Goal: Information Seeking & Learning: Learn about a topic

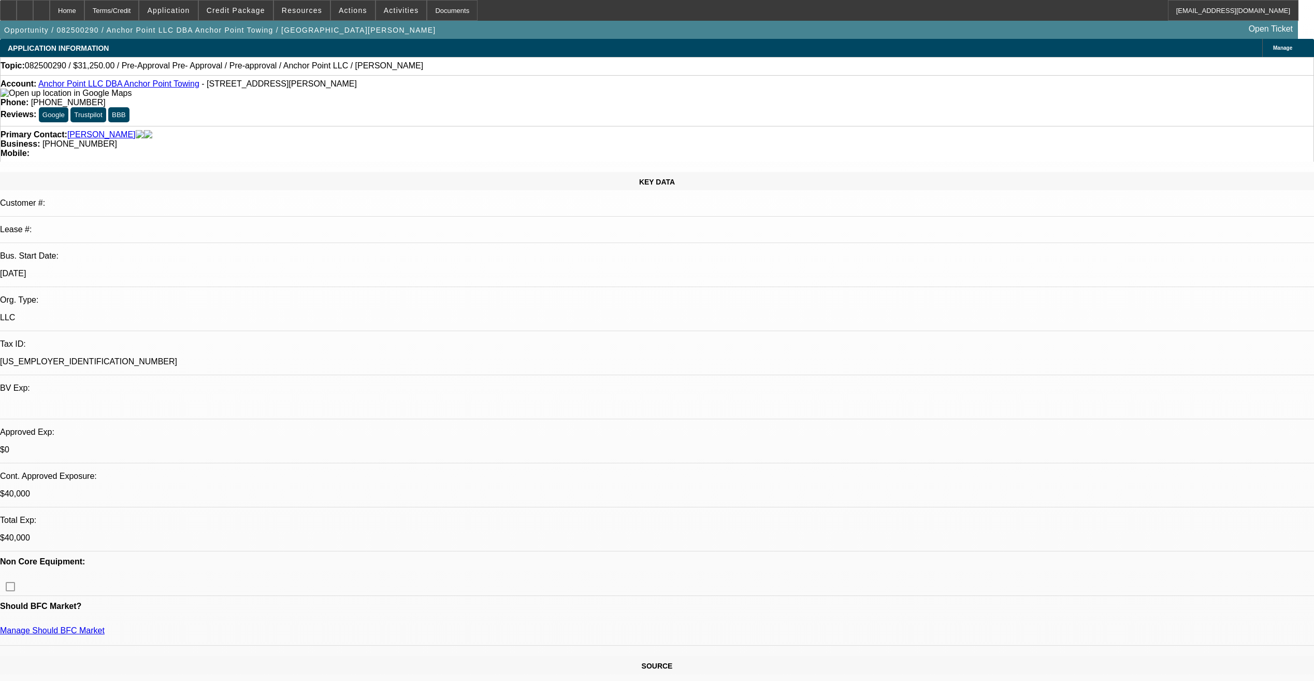
select select "0"
select select "0.1"
select select "4"
select select "0"
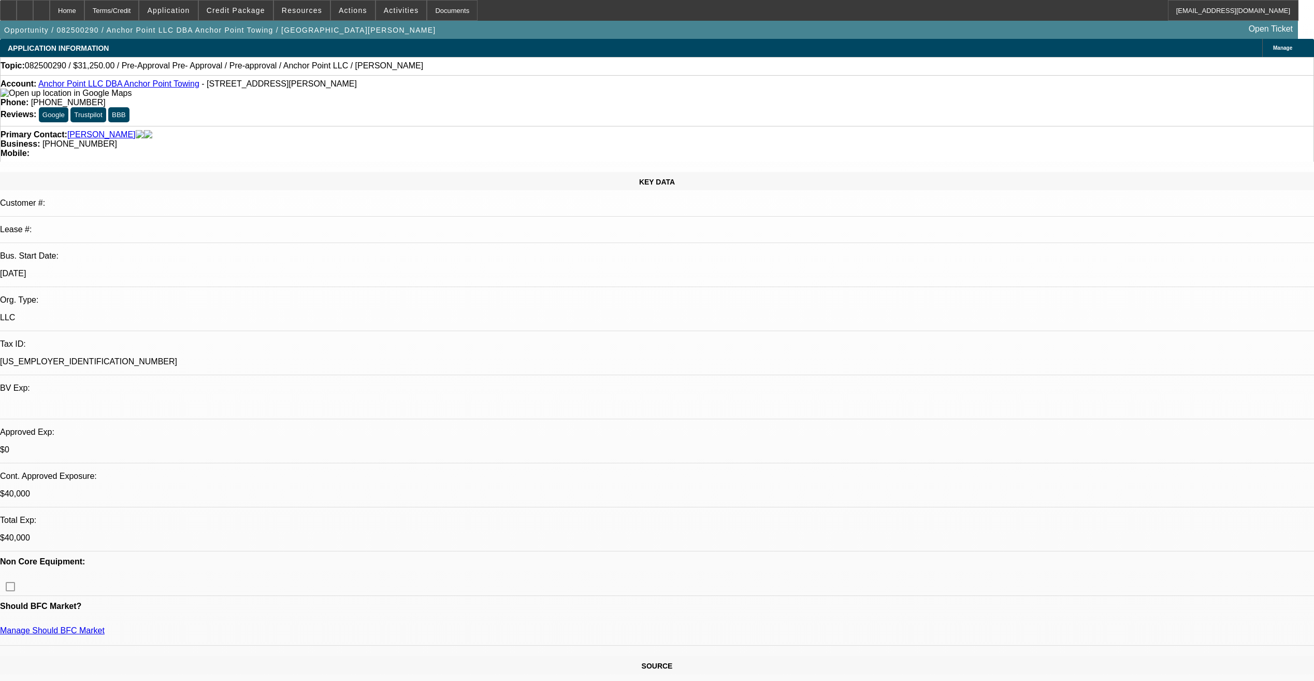
select select "2"
select select "0.1"
select select "4"
select select "0"
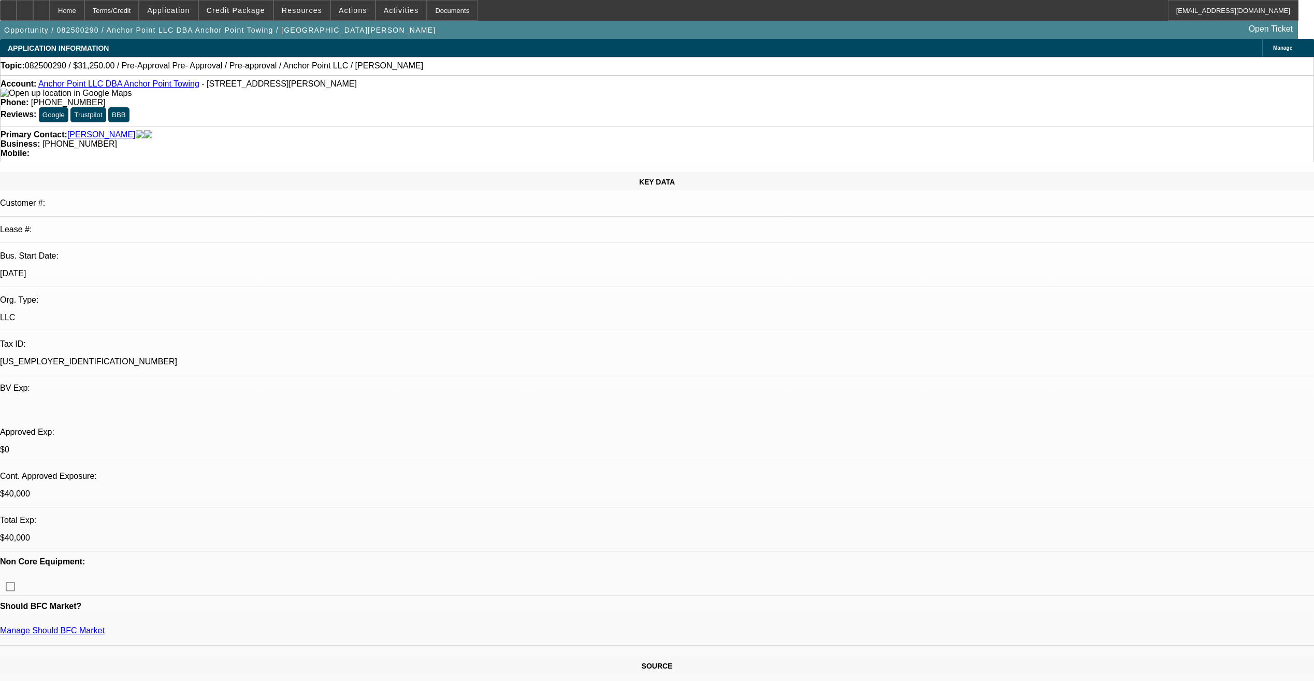
select select "2"
select select "0.1"
select select "4"
select select "0.1"
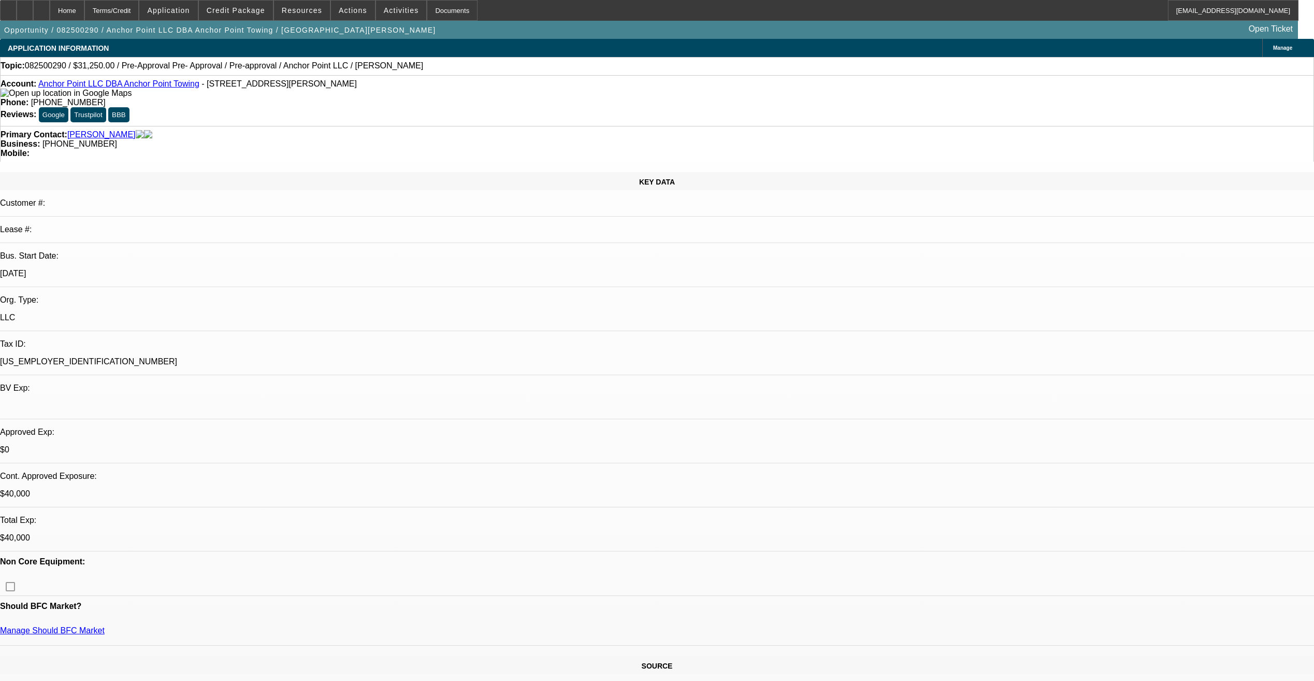
select select "2"
select select "0.1"
select select "4"
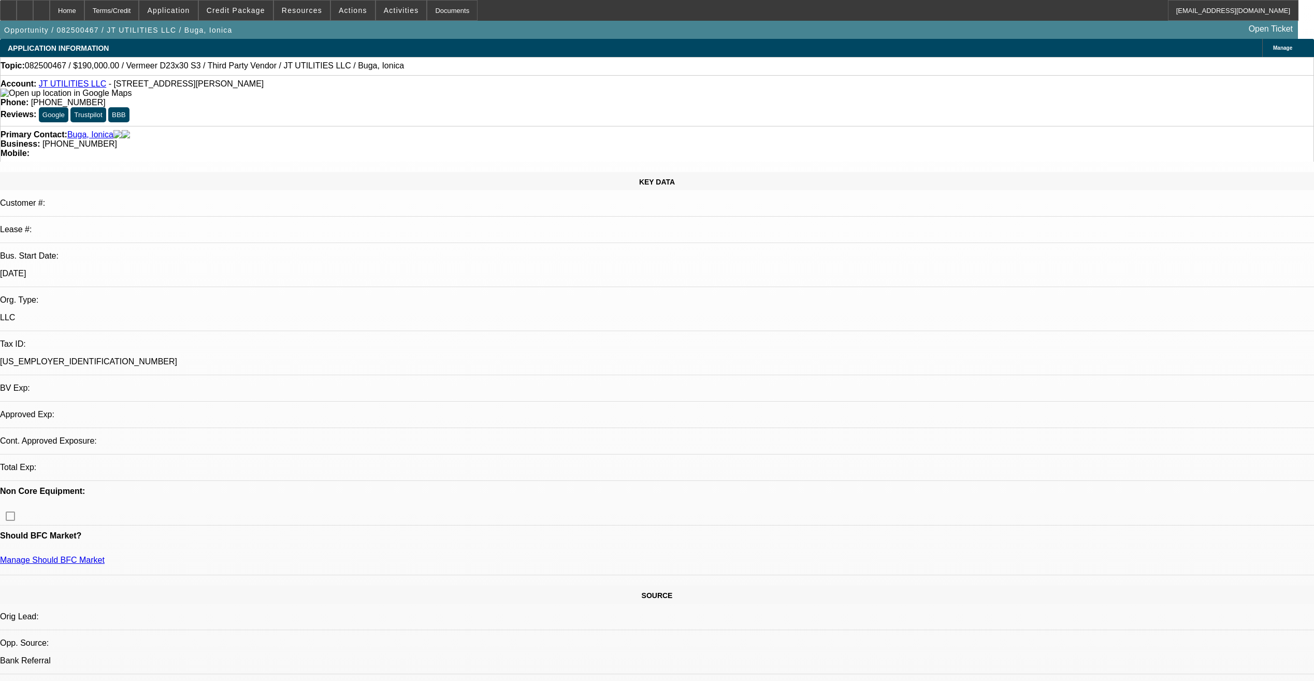
select select "0"
select select "2"
select select "0"
select select "6"
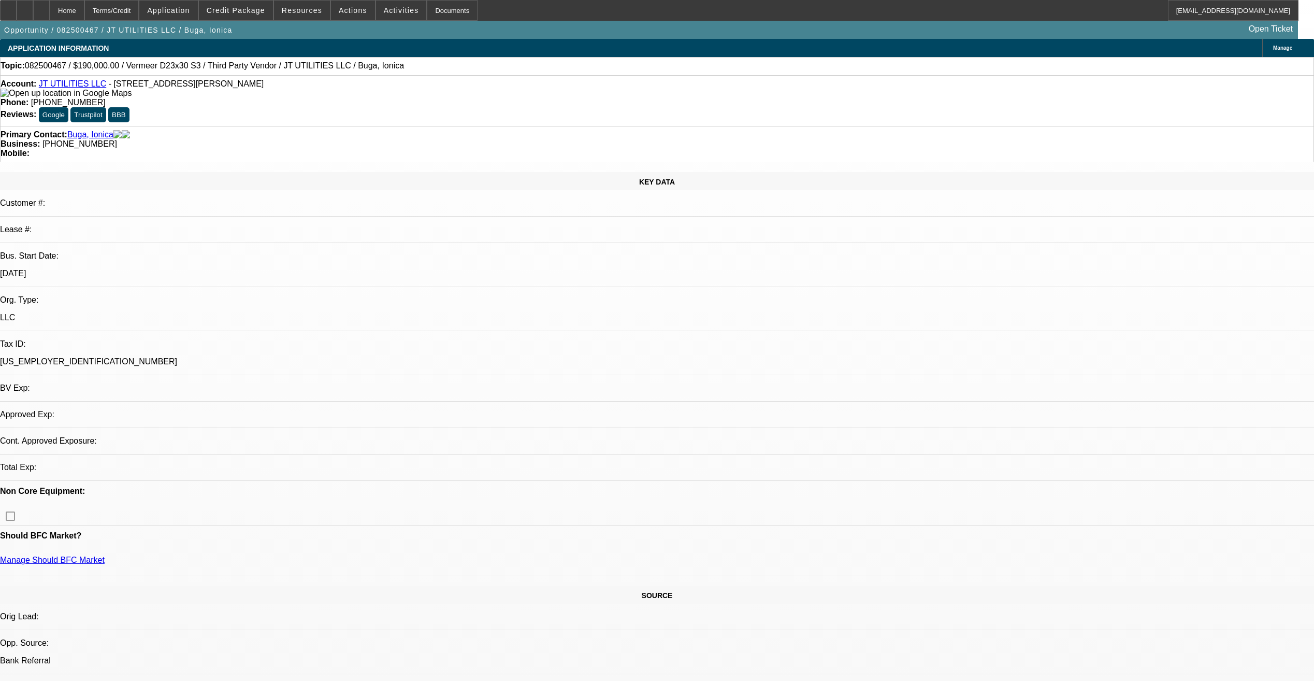
select select "0"
select select "2"
select select "0"
select select "6"
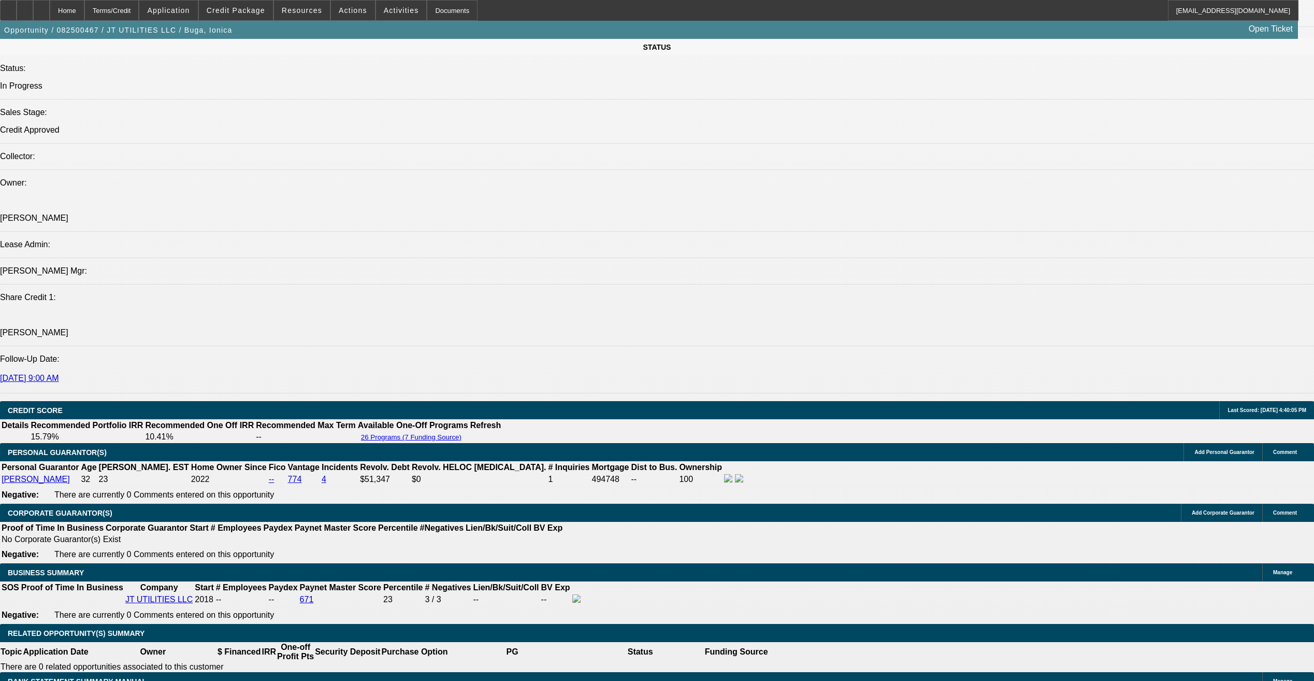
scroll to position [1295, 0]
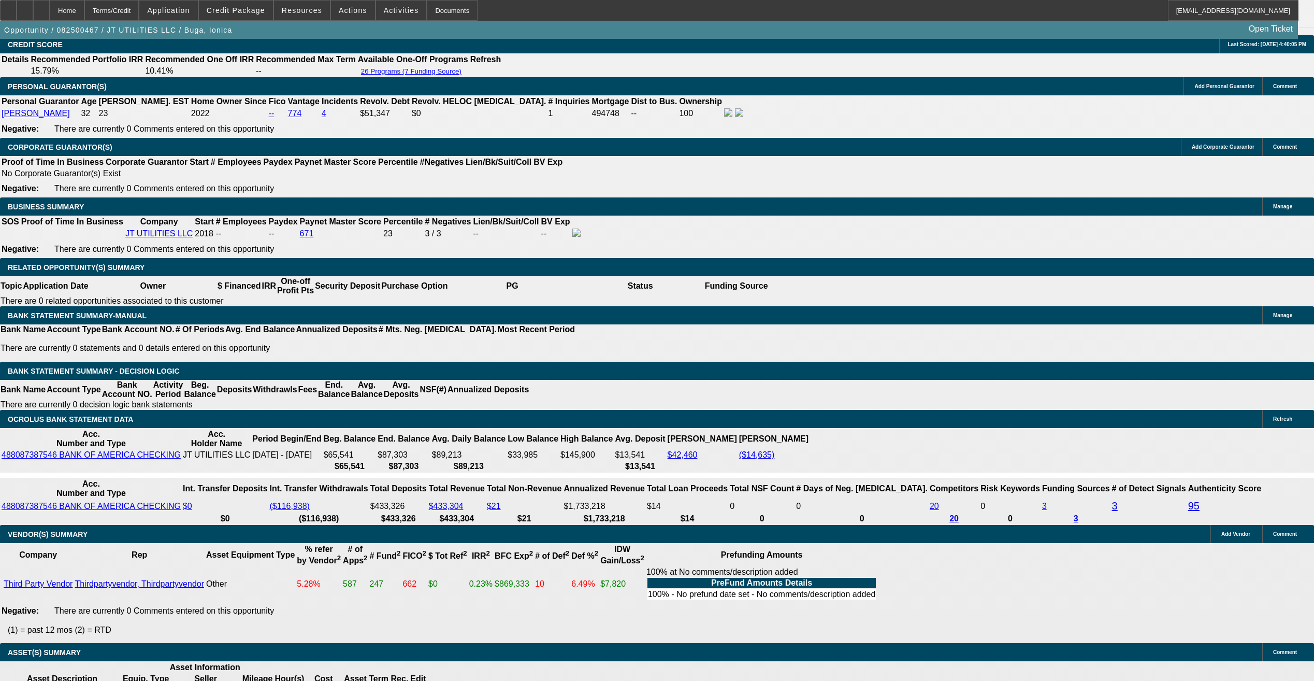
scroll to position [1578, 0]
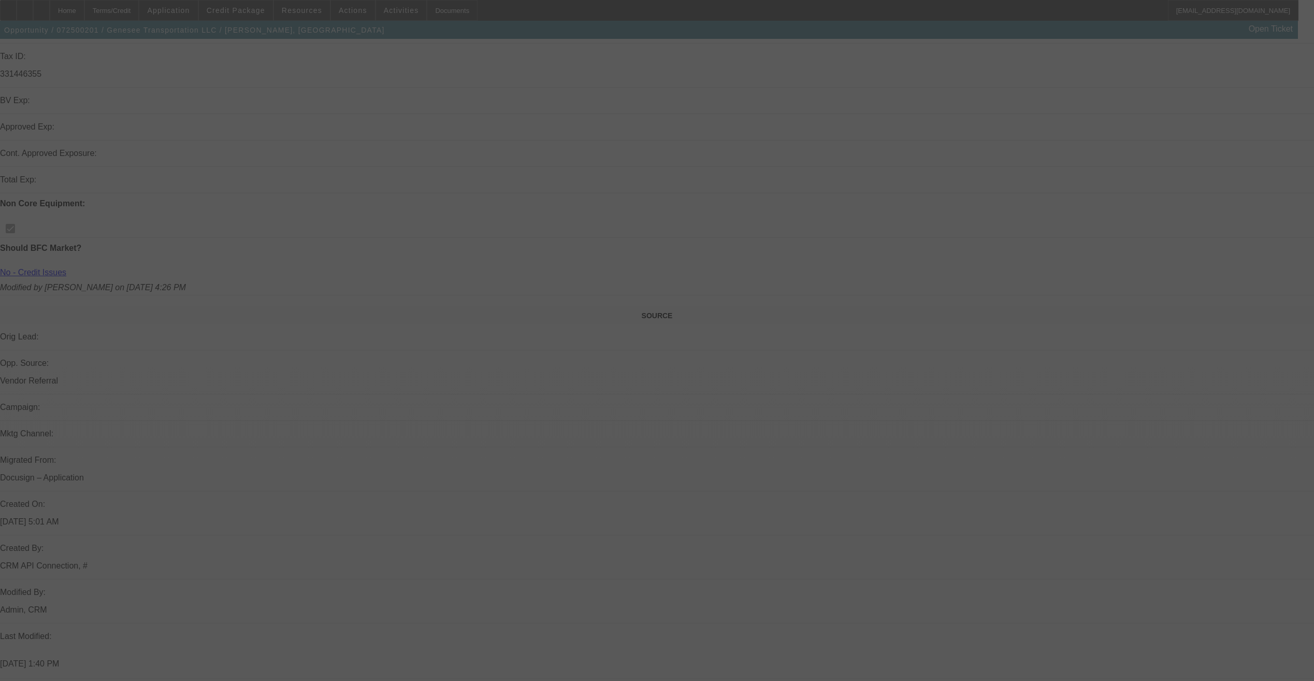
scroll to position [306, 0]
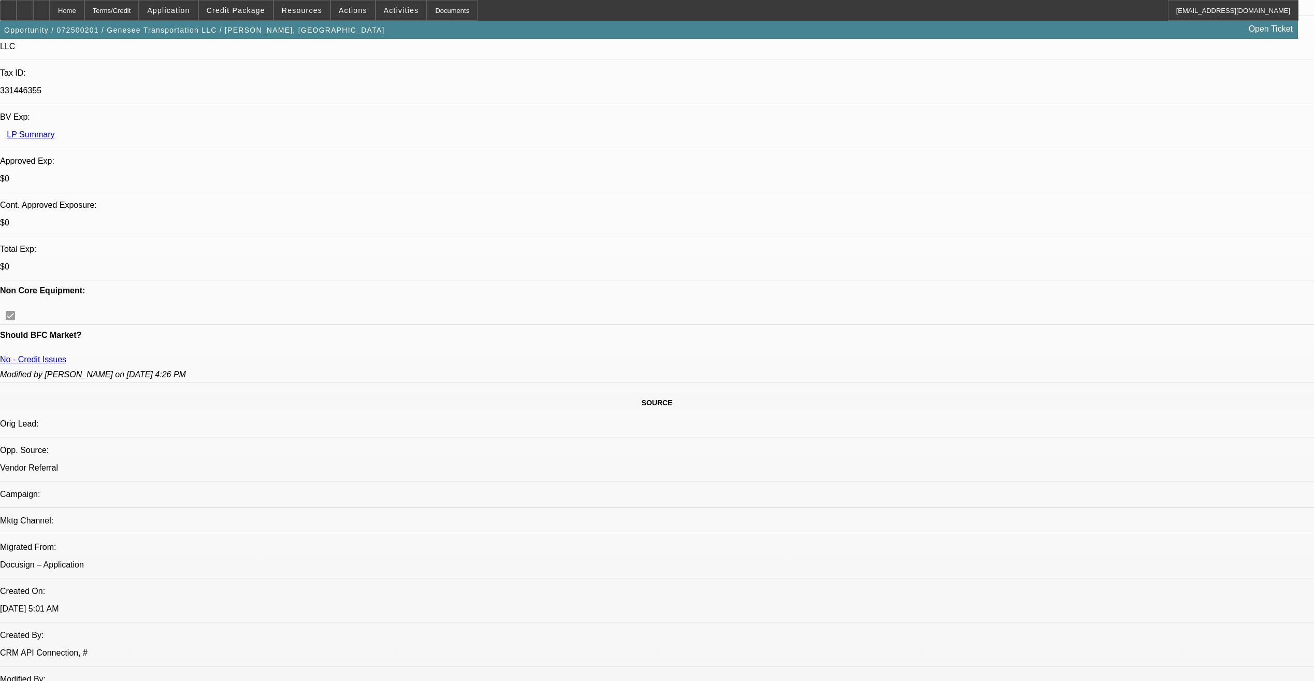
select select "0"
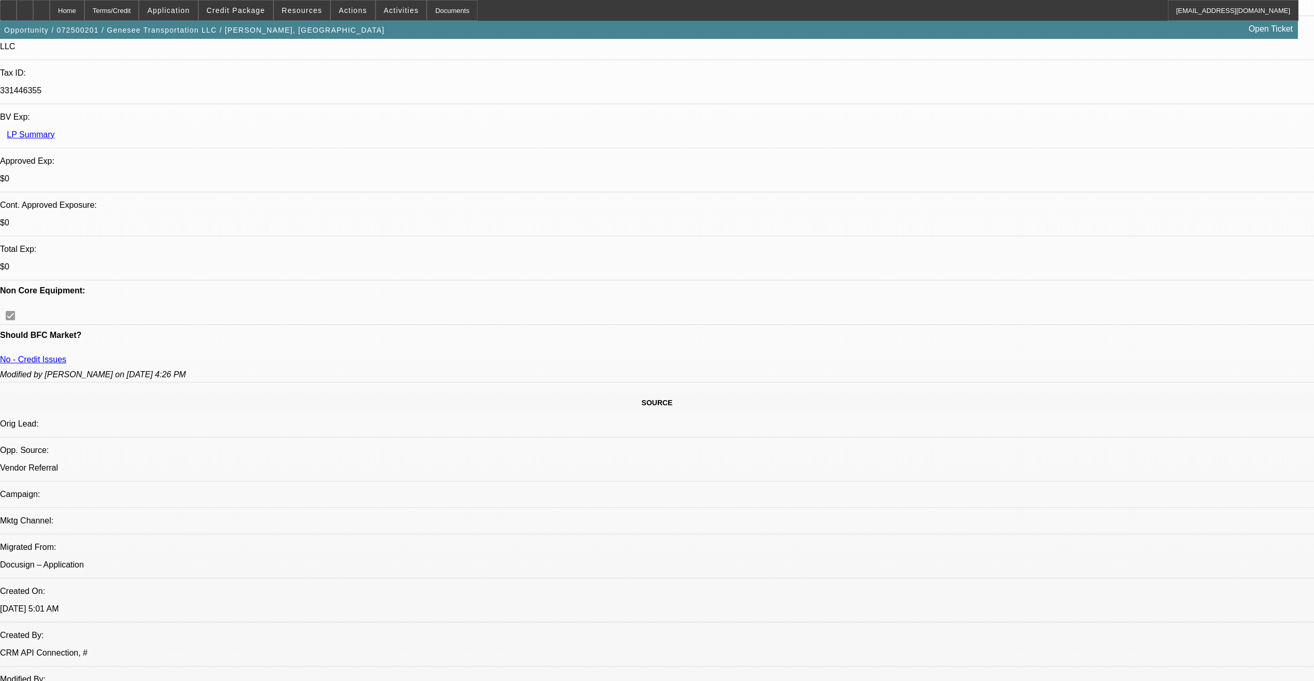
select select "0"
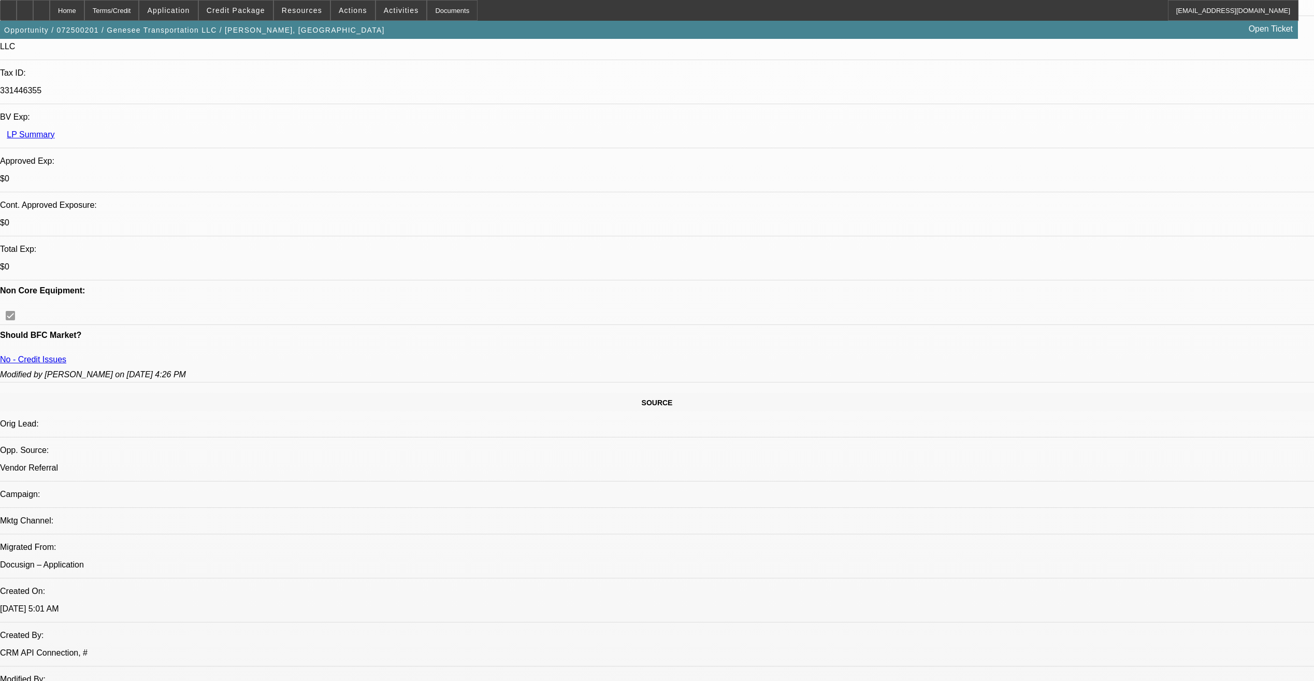
select select "0"
select select "1"
select select "2"
select select "1"
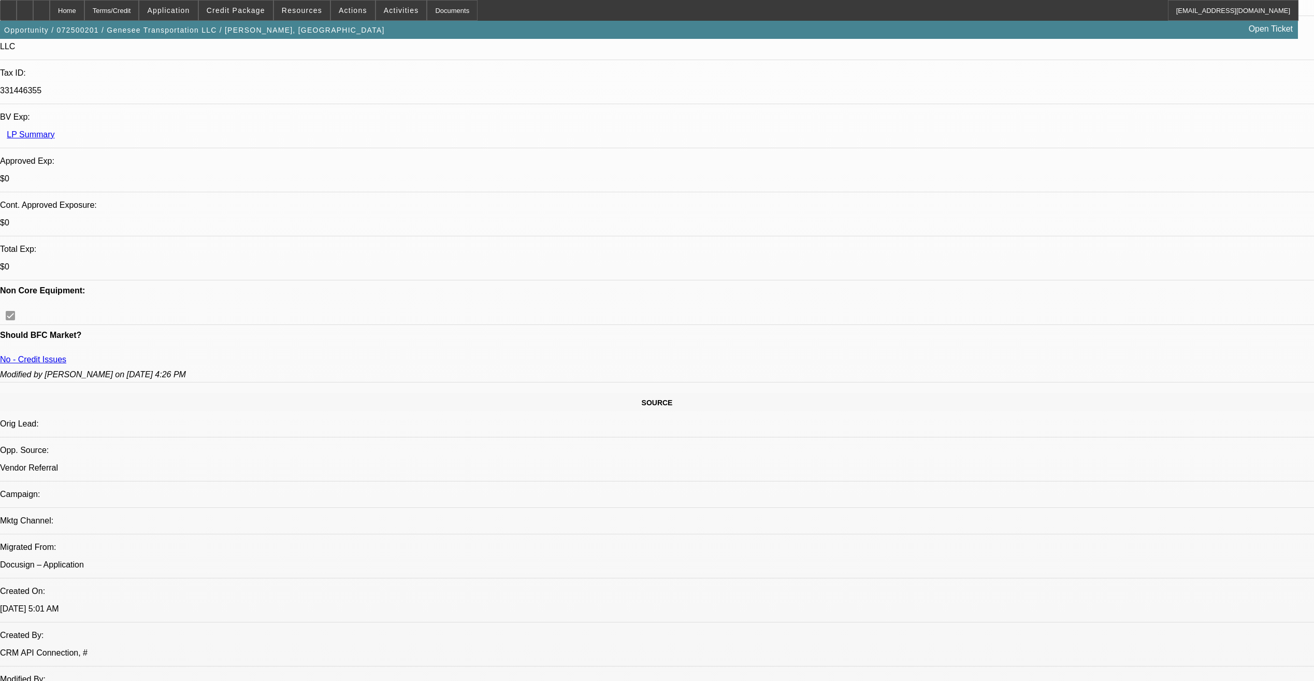
select select "1"
select select "2"
select select "1"
select select "2"
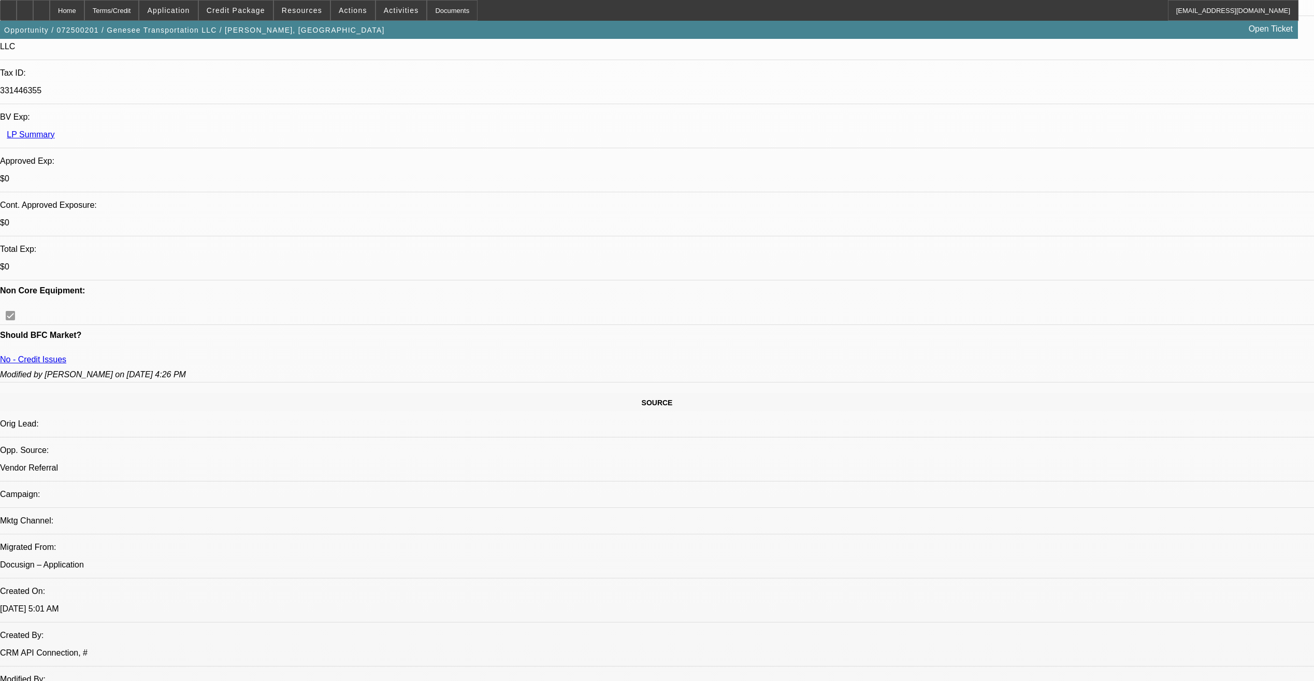
select select "1"
select select "2"
select select "1"
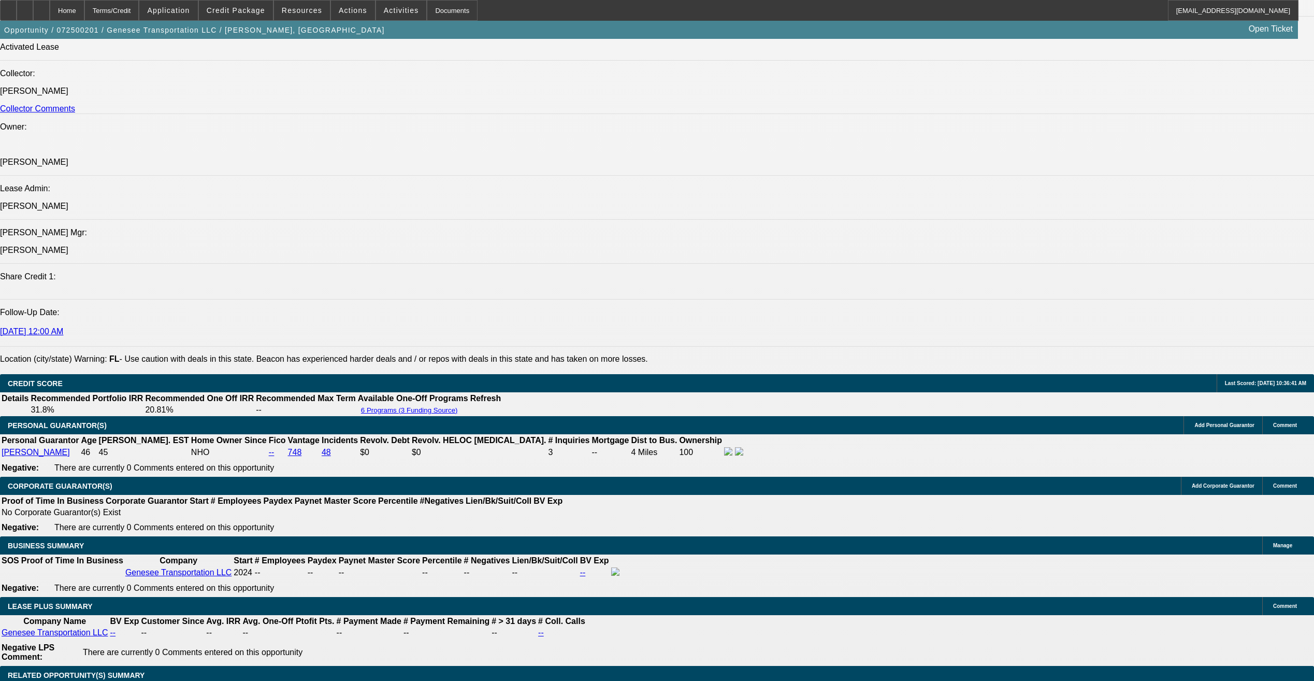
scroll to position [1290, 0]
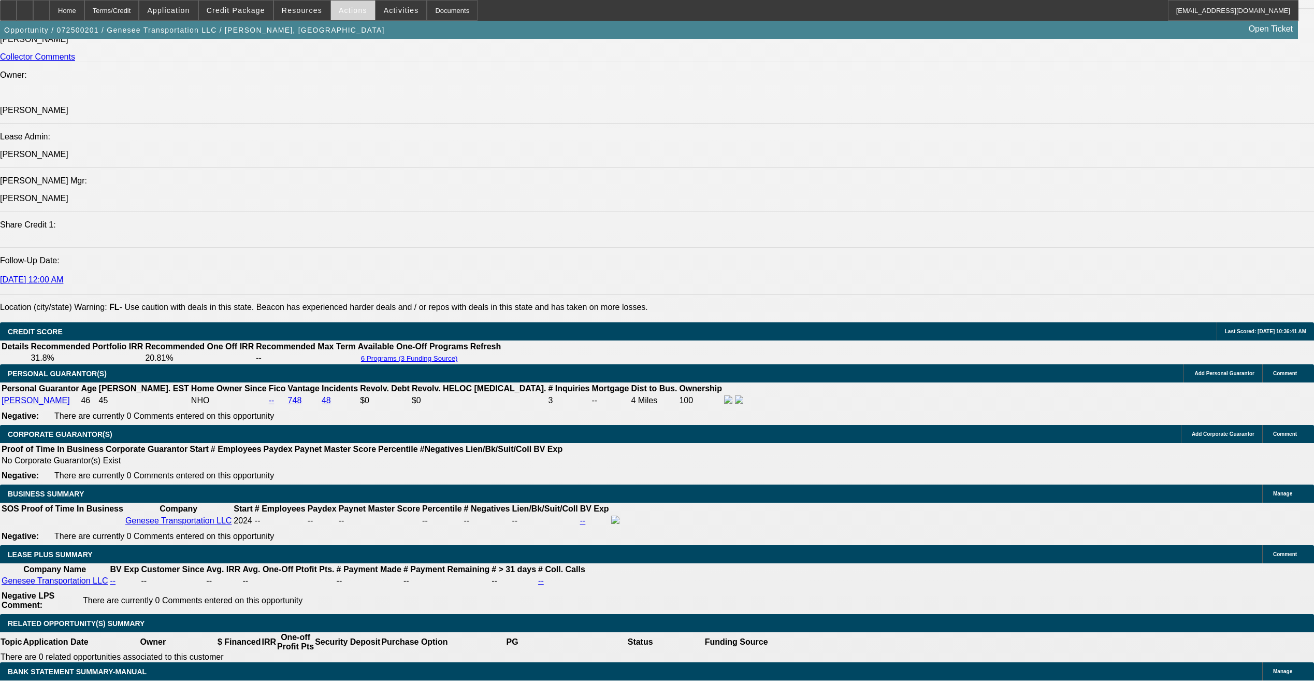
click at [343, 13] on span "Actions" at bounding box center [353, 10] width 28 height 8
click at [309, 9] on div at bounding box center [657, 340] width 1314 height 681
click at [309, 9] on span "Resources" at bounding box center [302, 10] width 40 height 8
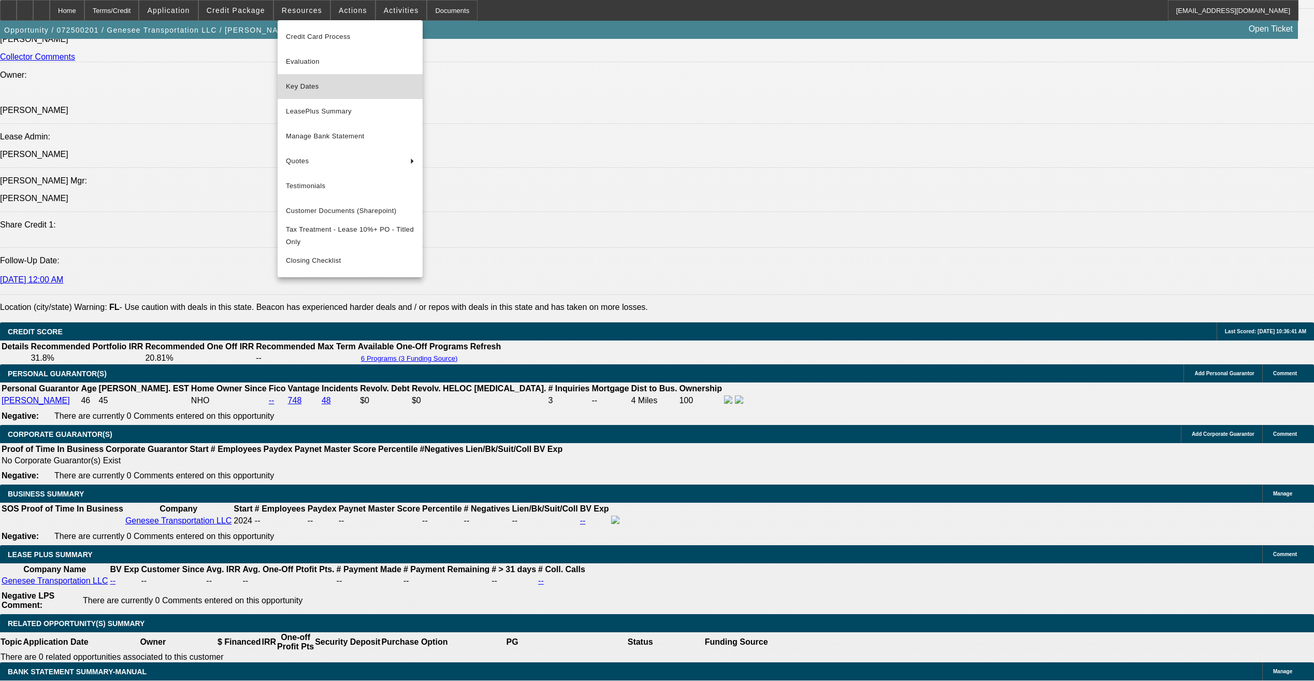
click at [318, 84] on span "Key Dates" at bounding box center [350, 86] width 128 height 12
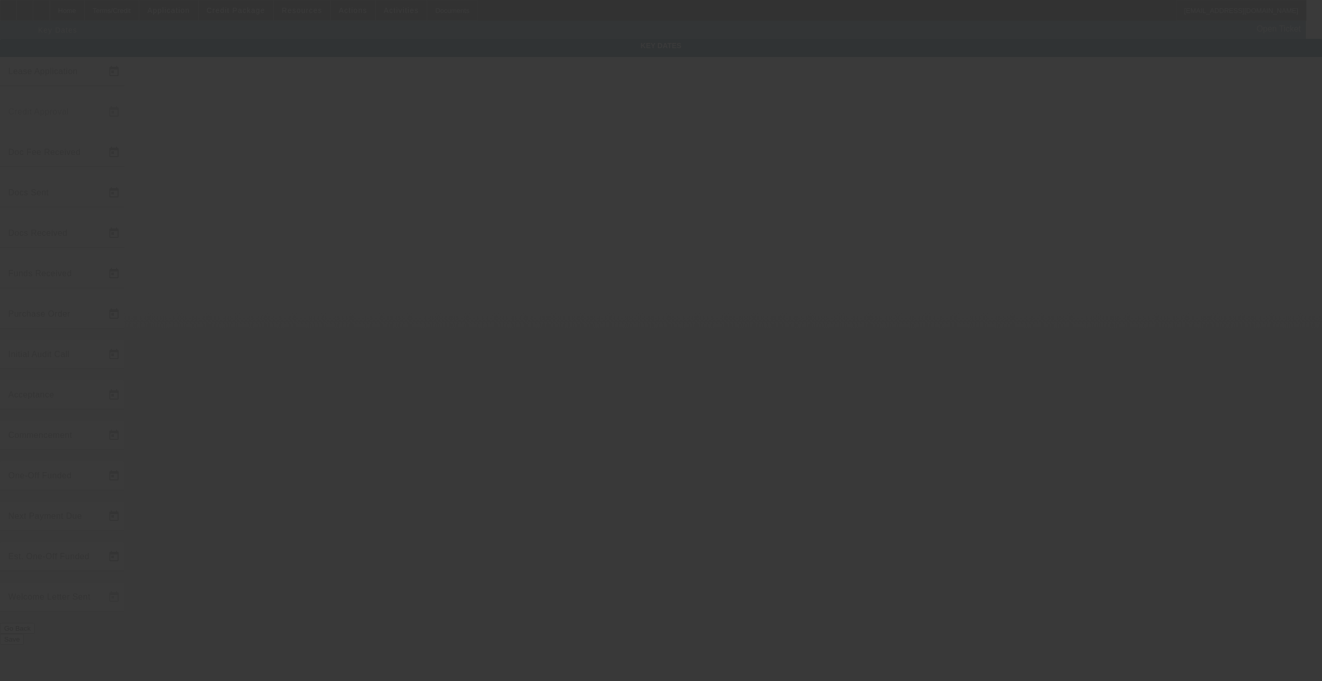
type input "7/10/2025"
type input "7/18/2025"
type input "8/14/2025"
type input "7/18/2025"
type input "8/14/2025"
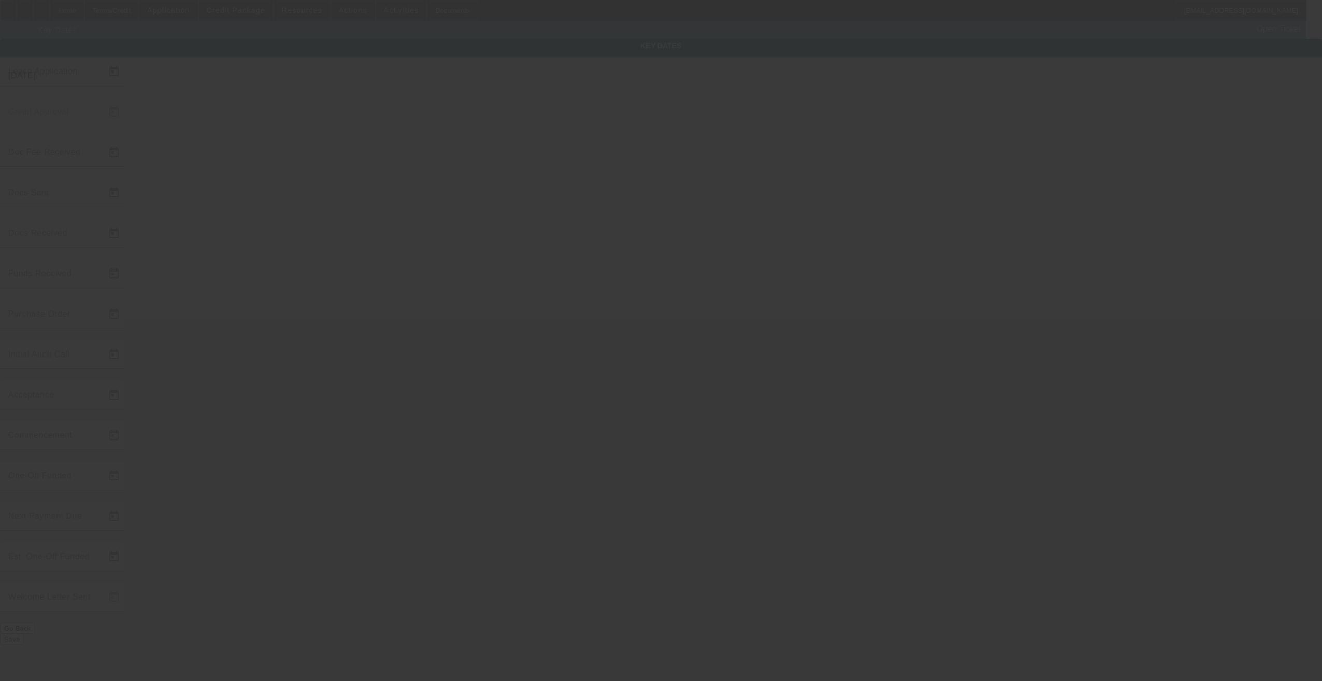
type input "8/14/2025"
type input "9/1/2025"
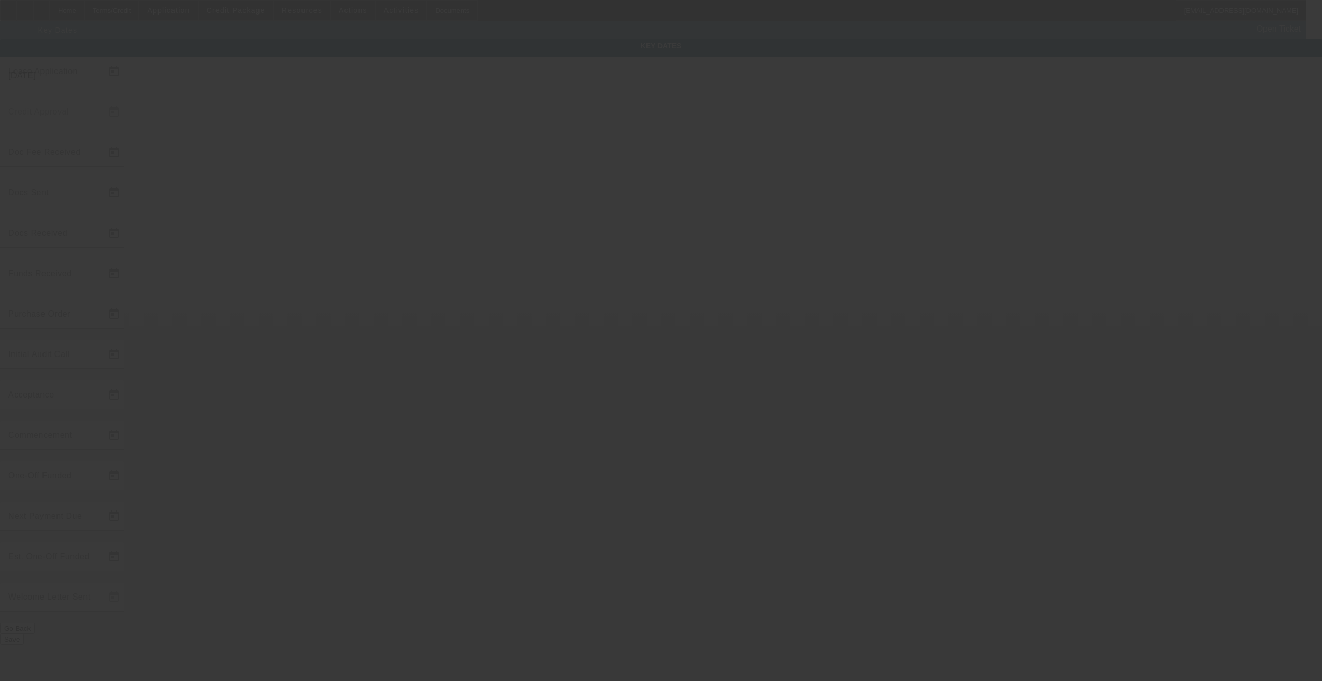
type input "8/14/2025"
type input "10/1/2025"
type input "8/14/2025"
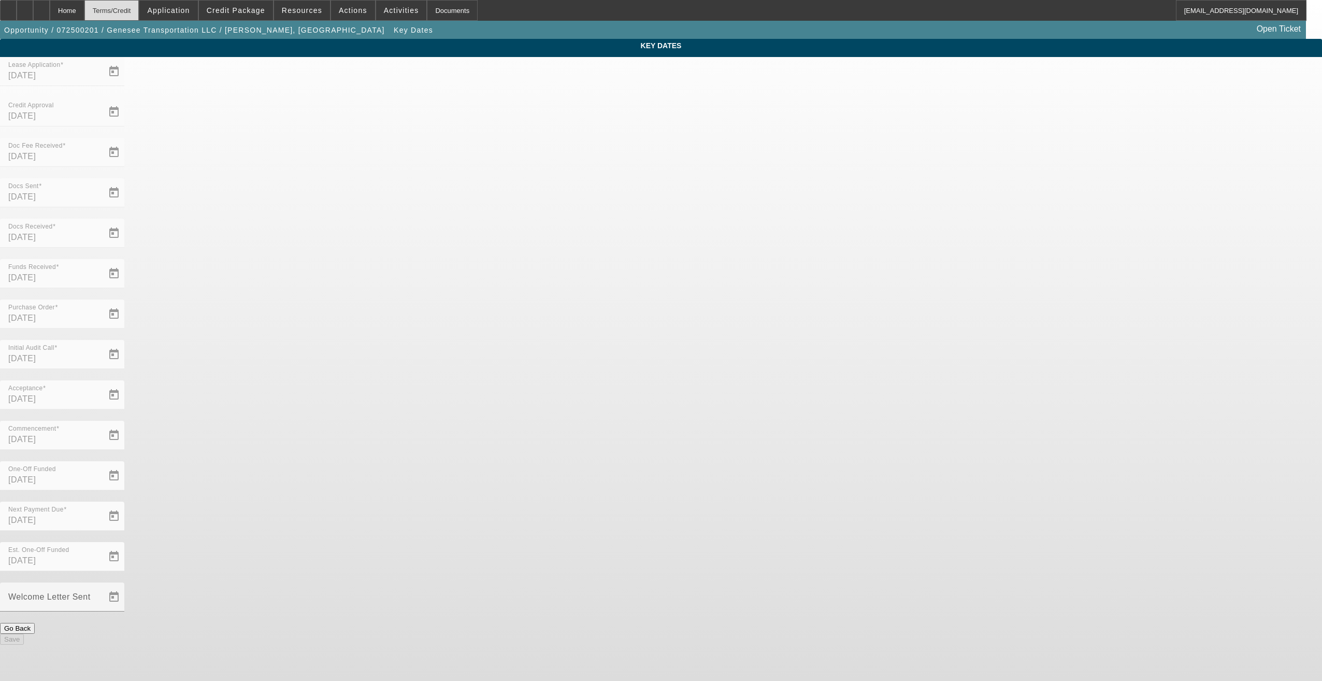
click at [137, 13] on div "Terms/Credit" at bounding box center [111, 10] width 55 height 21
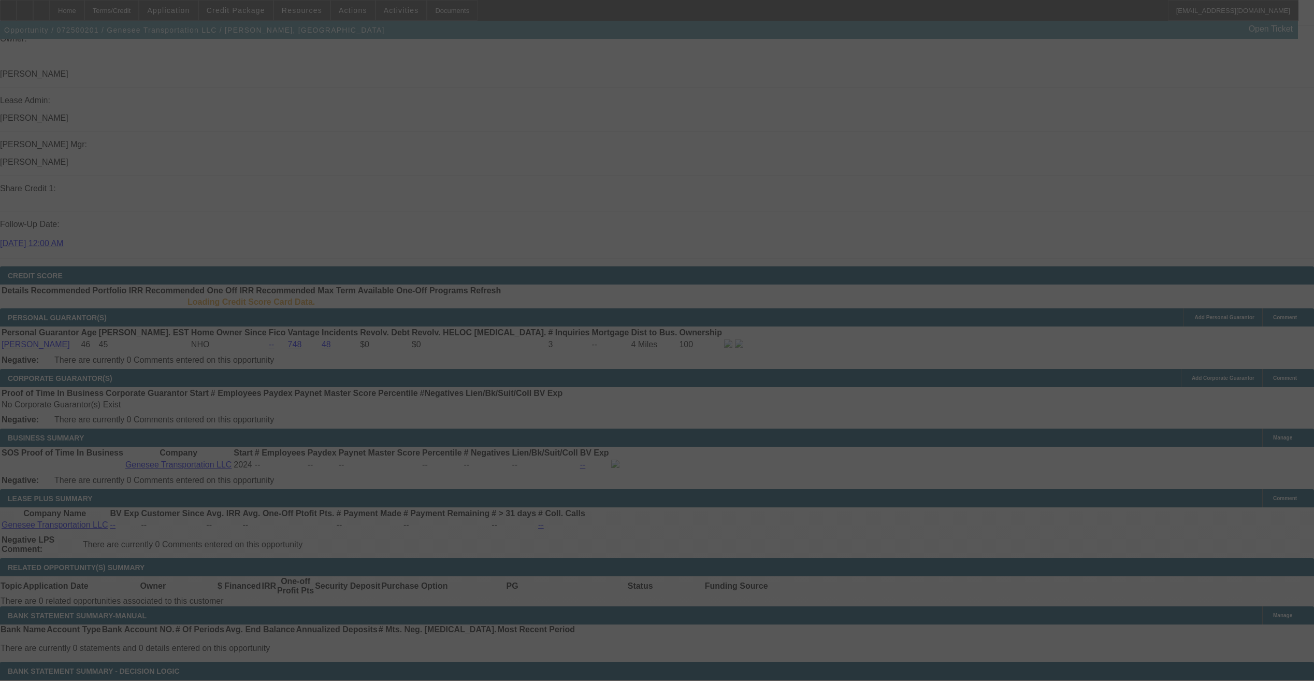
scroll to position [1359, 0]
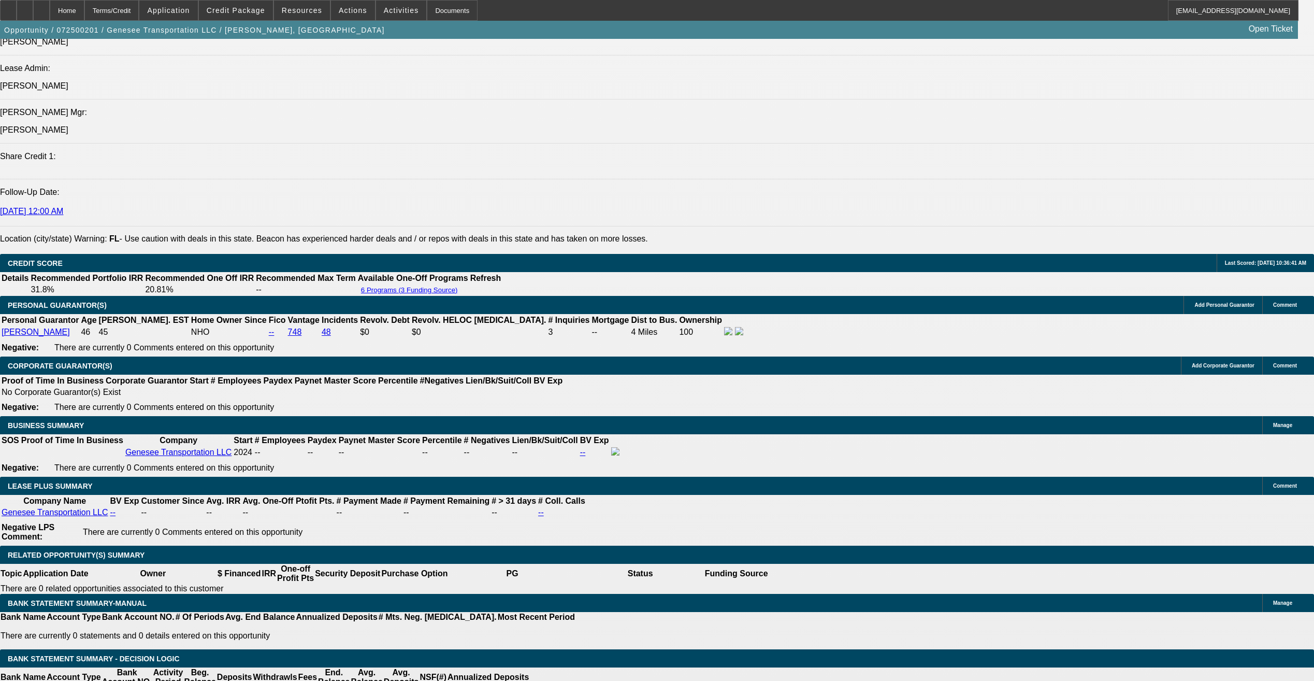
select select "0"
select select "2"
select select "0"
select select "1"
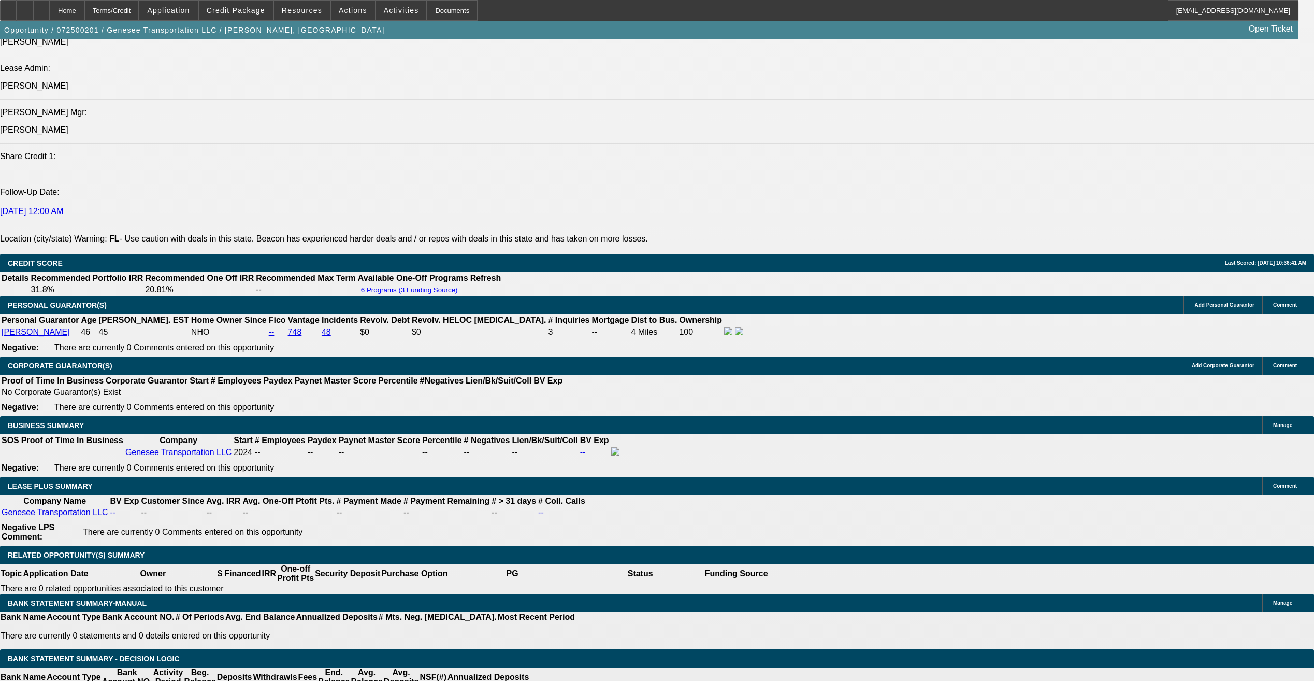
select select "0"
select select "2"
select select "0"
select select "1"
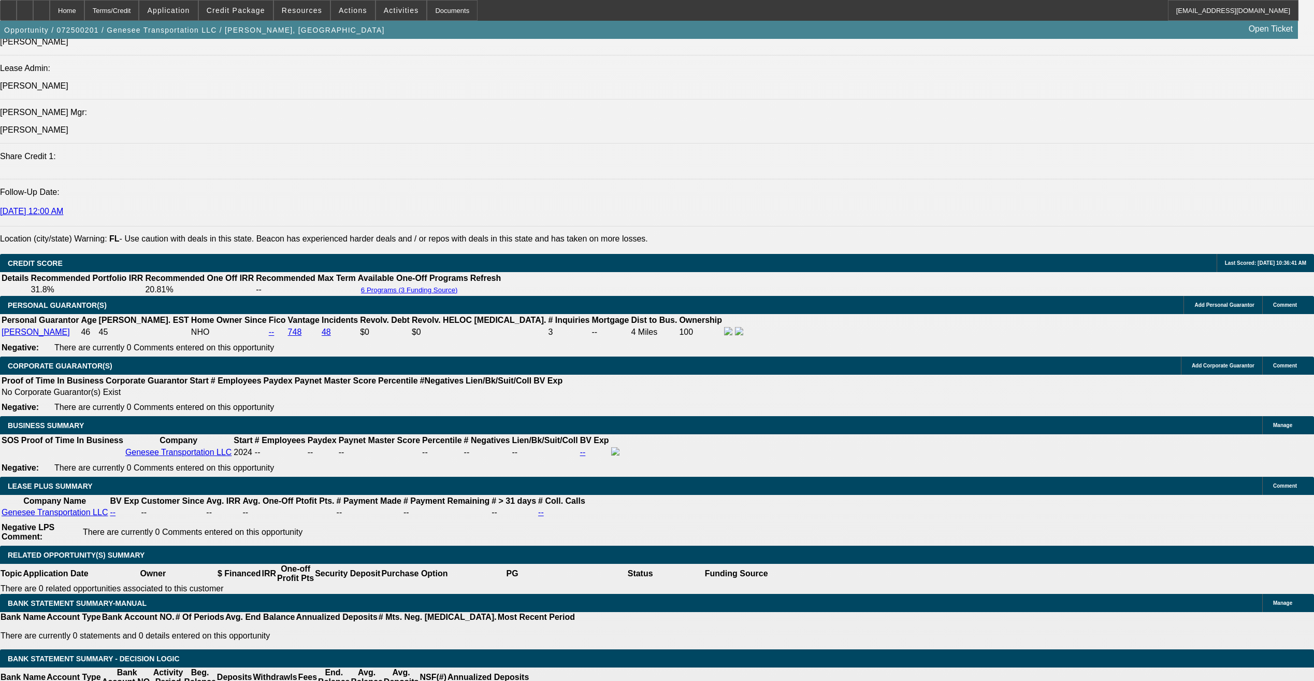
select select "0"
select select "2"
select select "0"
select select "1"
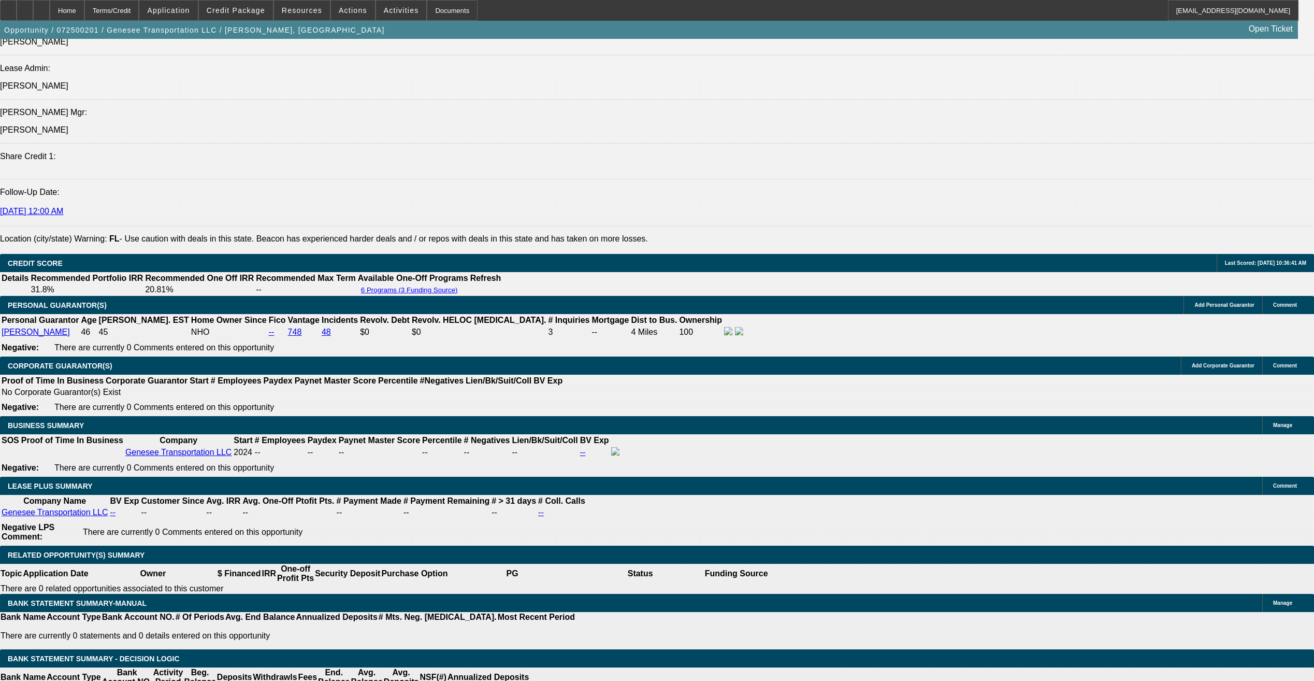
select select "0"
select select "2"
select select "0"
select select "1"
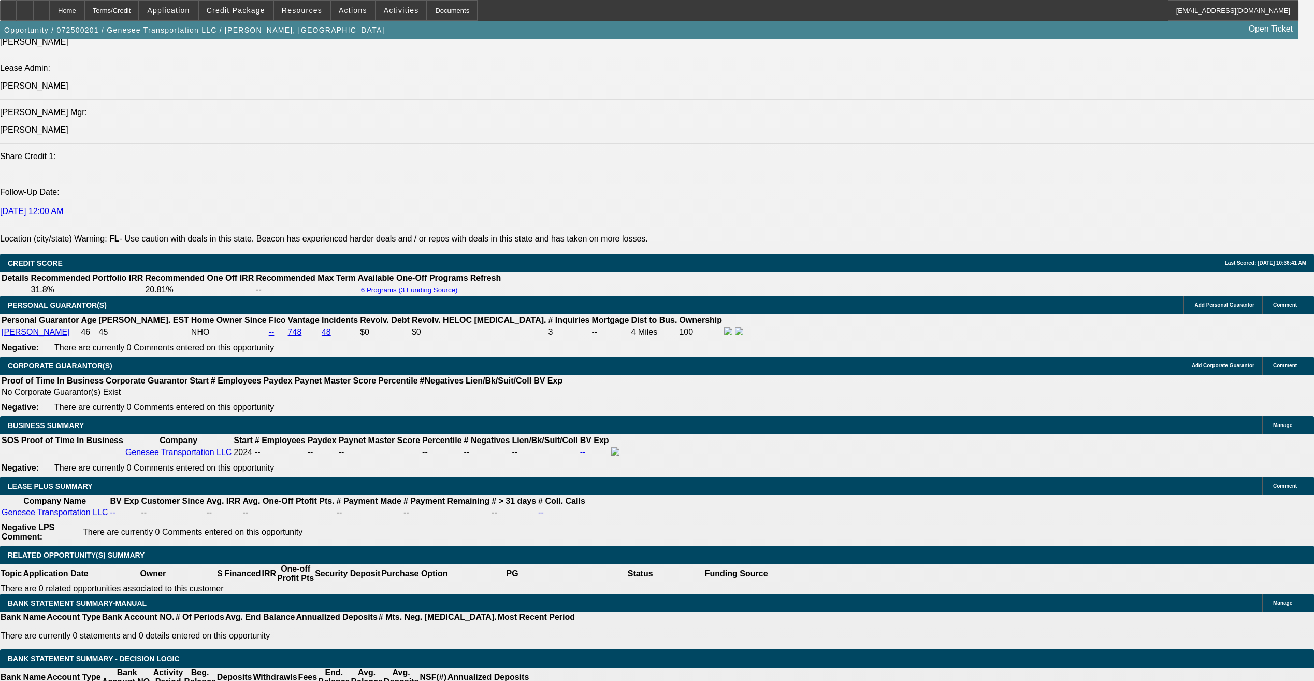
click at [955, 156] on mat-icon "reply_all" at bounding box center [955, 161] width 12 height 12
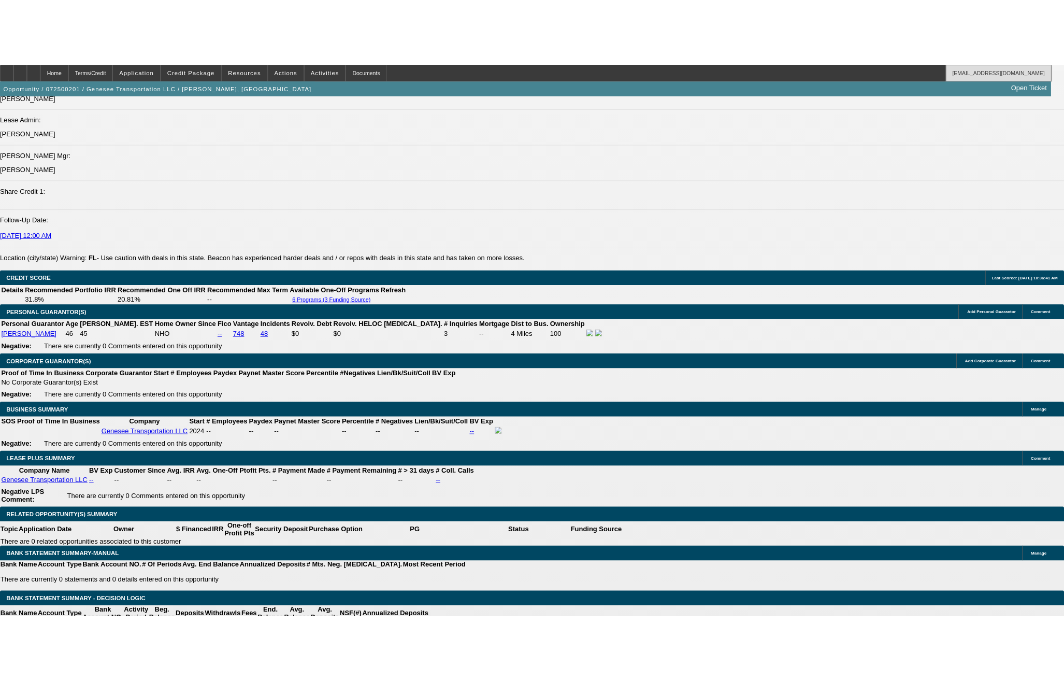
scroll to position [1388, 0]
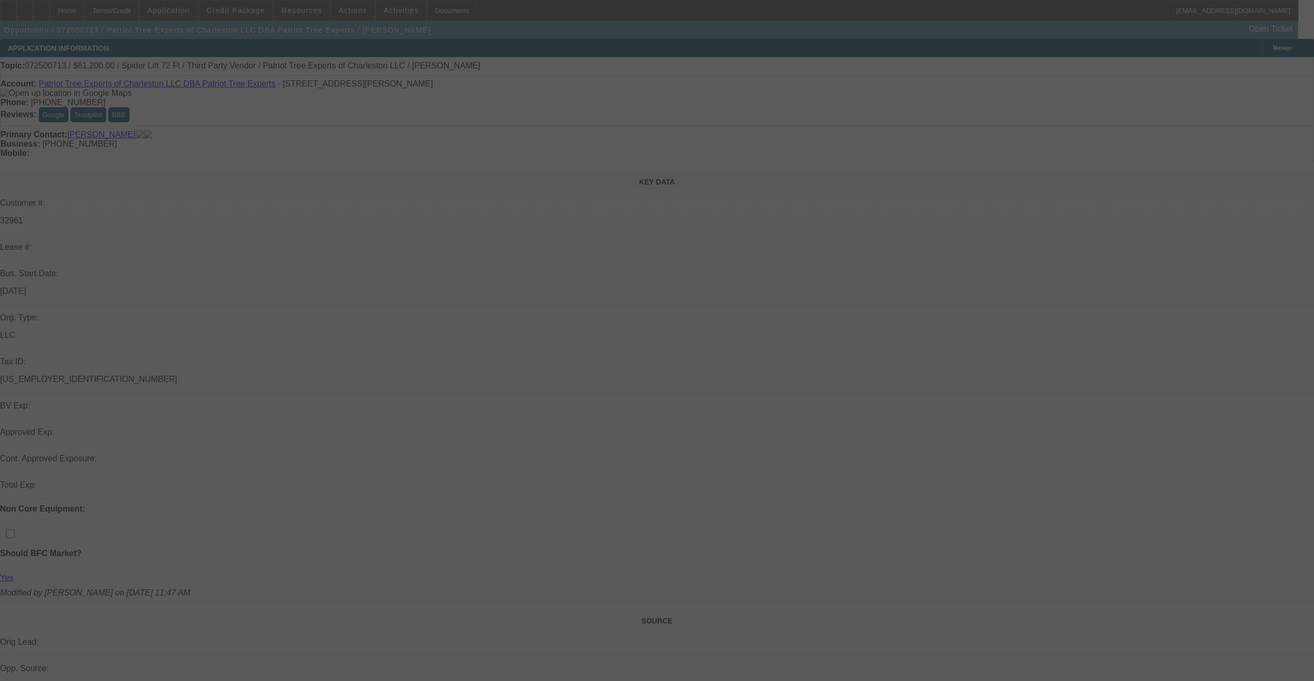
click at [253, 13] on div at bounding box center [657, 340] width 1314 height 681
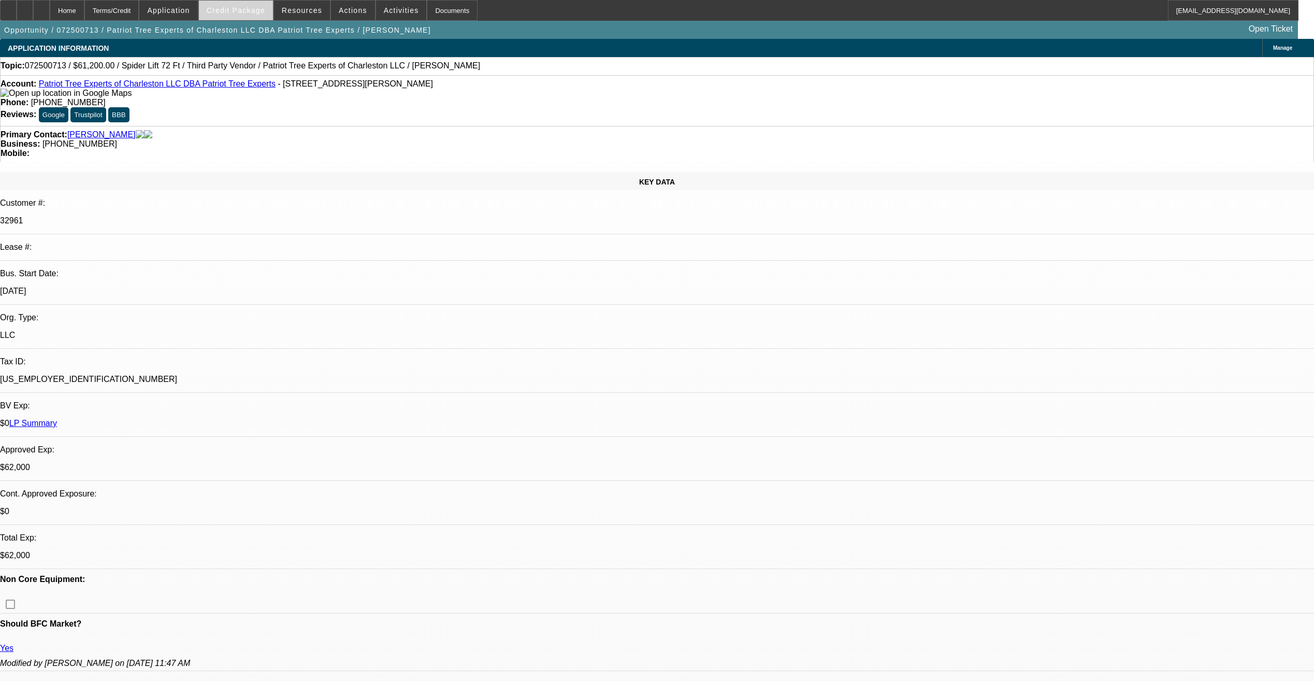
select select "0"
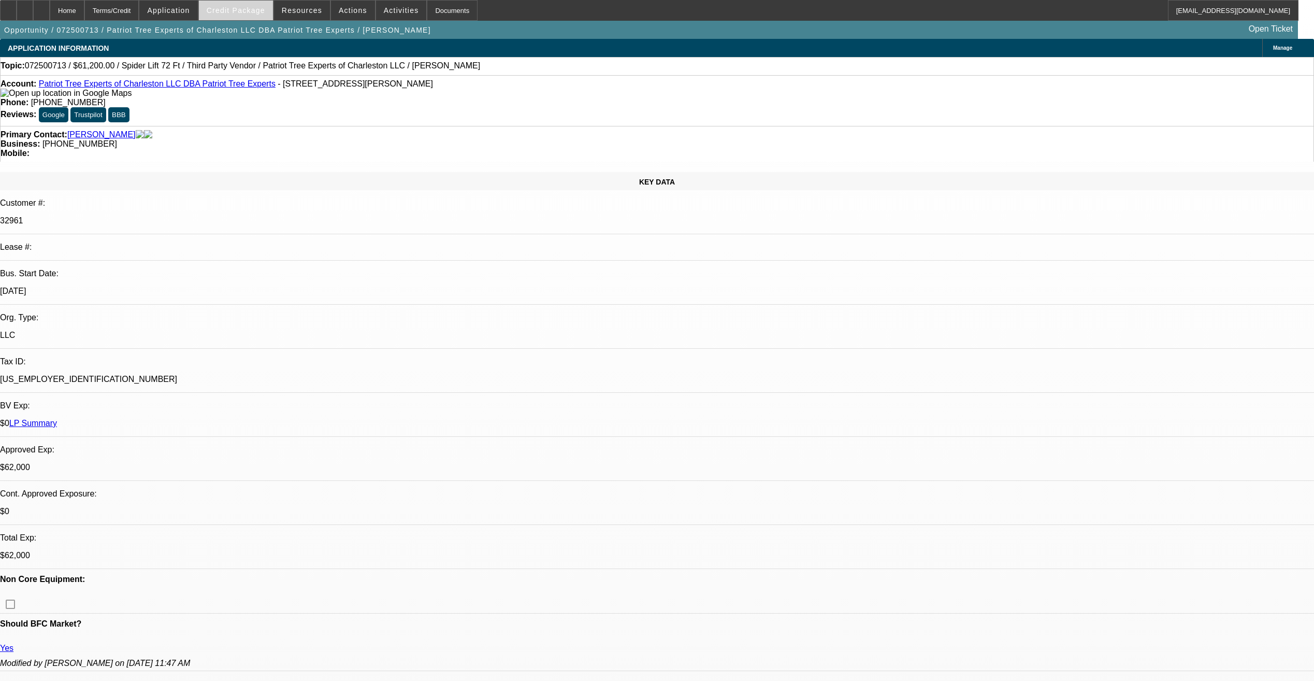
select select "2"
select select "0"
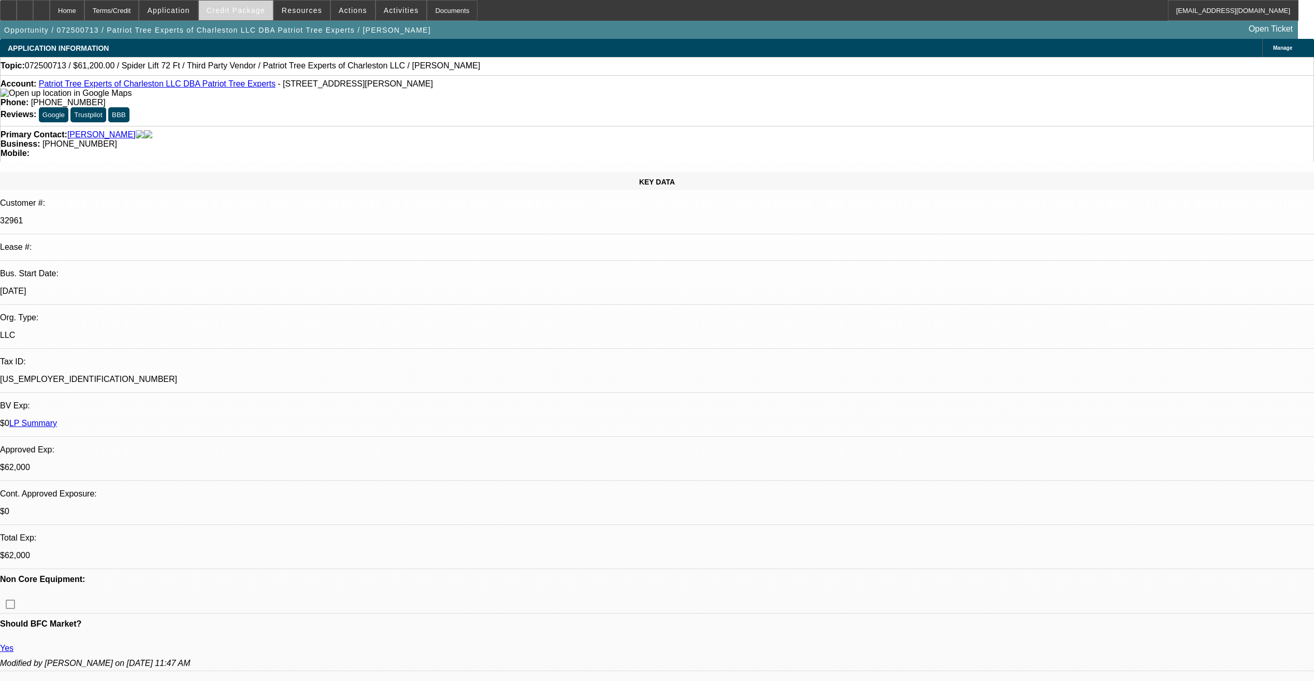
click at [253, 15] on span at bounding box center [236, 10] width 74 height 25
select select "1"
select select "2"
select select "6"
select select "1"
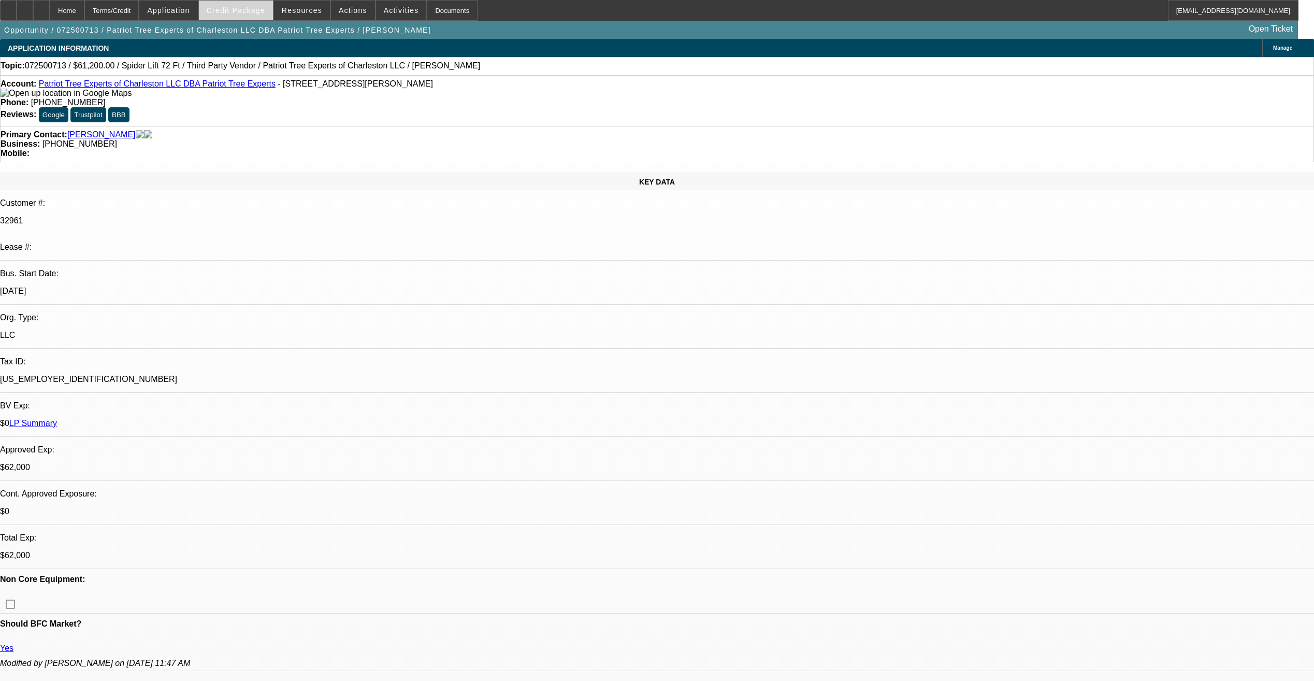
select select "2"
select select "6"
select select "1"
select select "2"
select select "6"
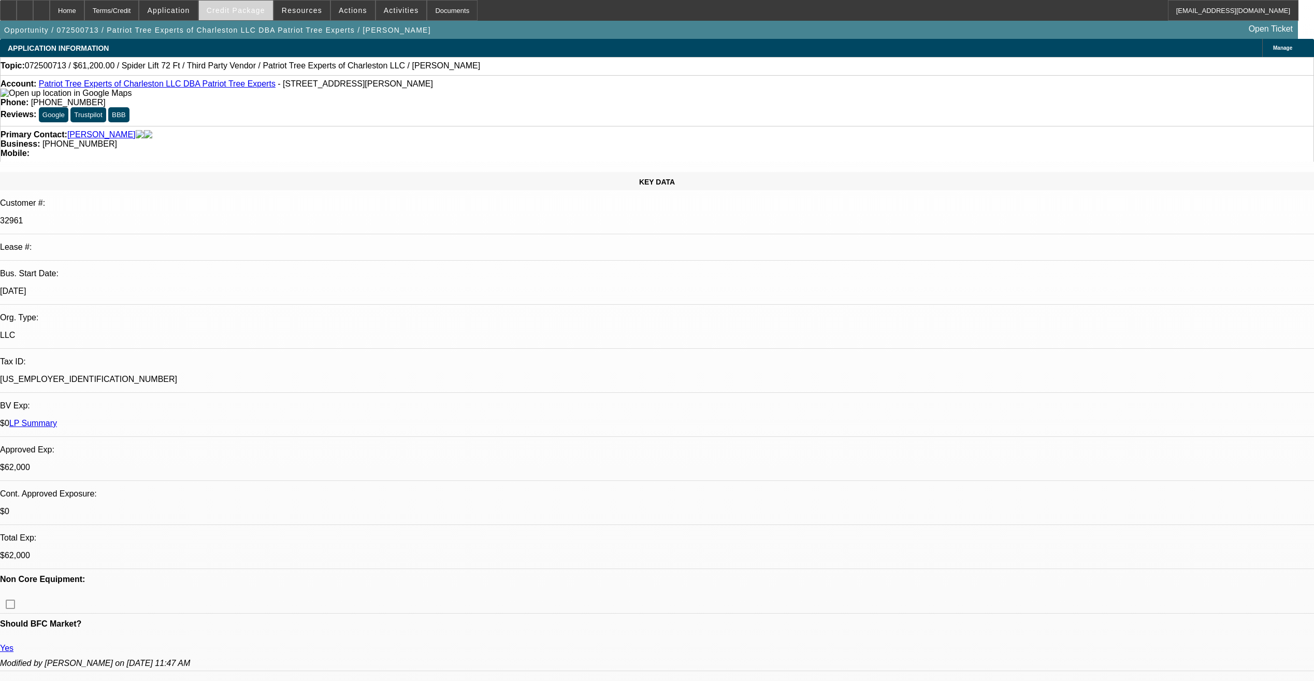
select select "1"
select select "2"
select select "6"
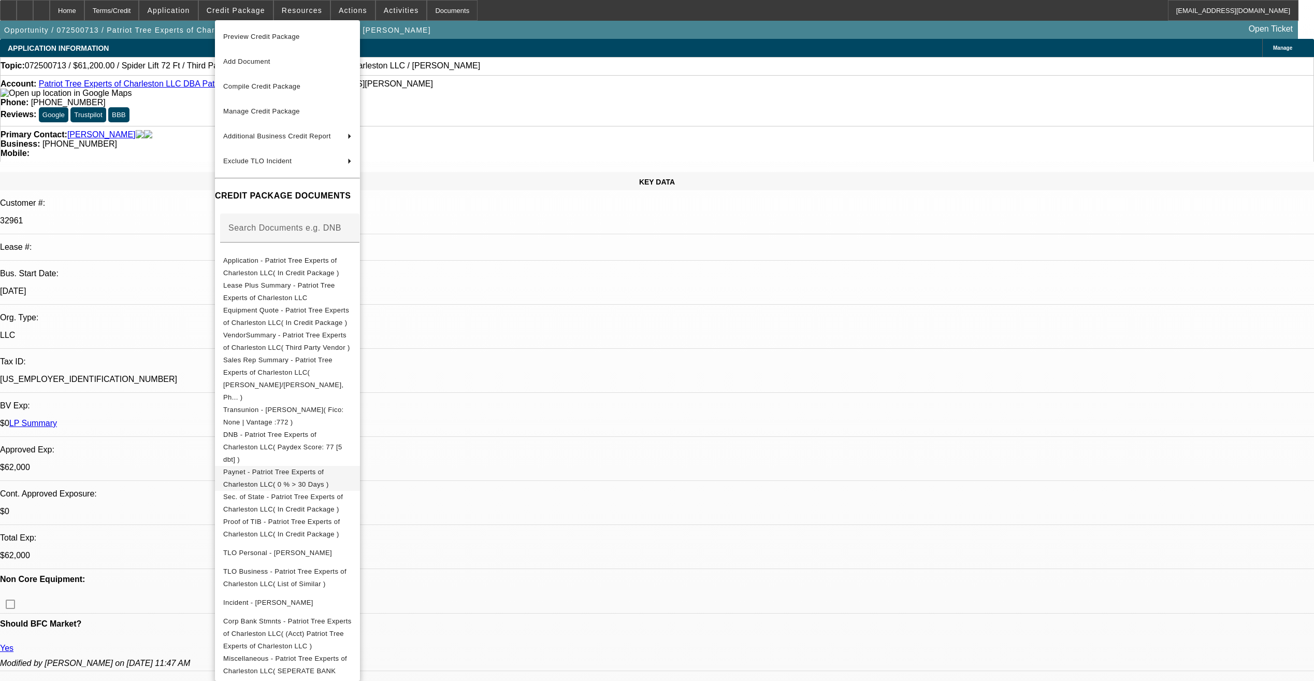
scroll to position [259, 0]
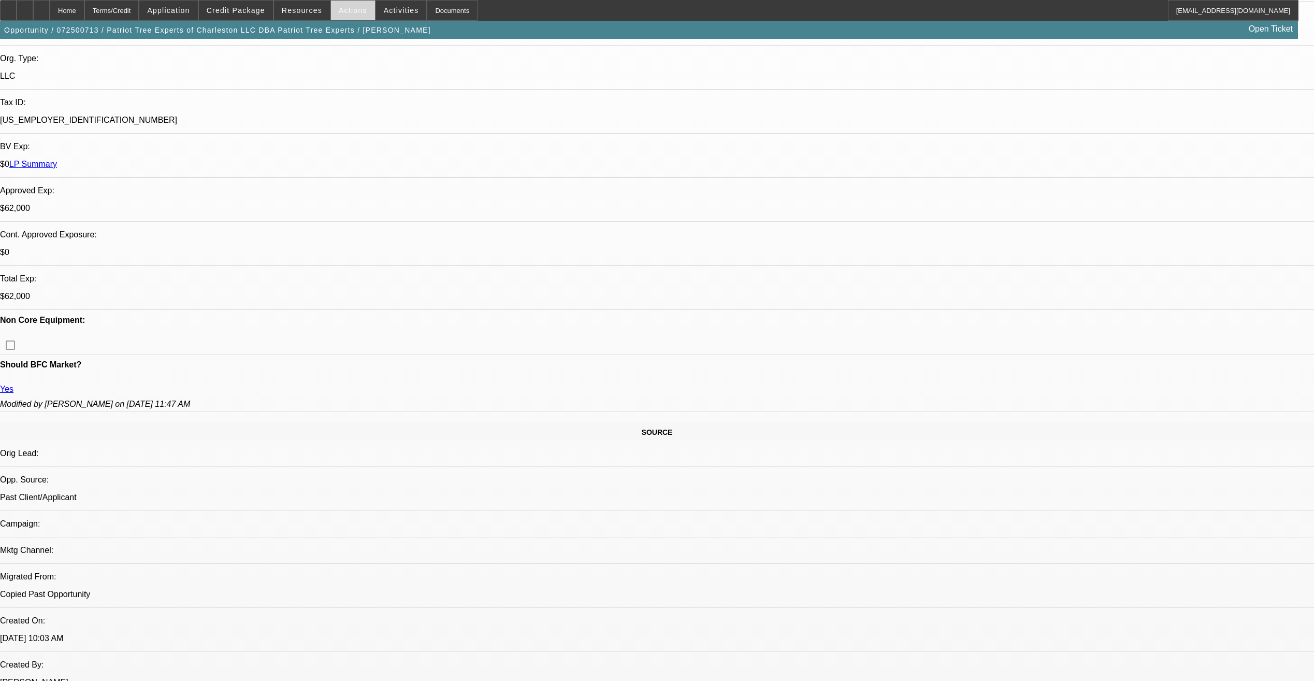
click at [352, 17] on span at bounding box center [353, 10] width 44 height 25
click at [349, 13] on div at bounding box center [657, 340] width 1314 height 681
click at [351, 11] on span "Actions" at bounding box center [353, 10] width 28 height 8
click at [385, 8] on div at bounding box center [657, 340] width 1314 height 681
click at [385, 8] on span "Activities" at bounding box center [401, 10] width 35 height 8
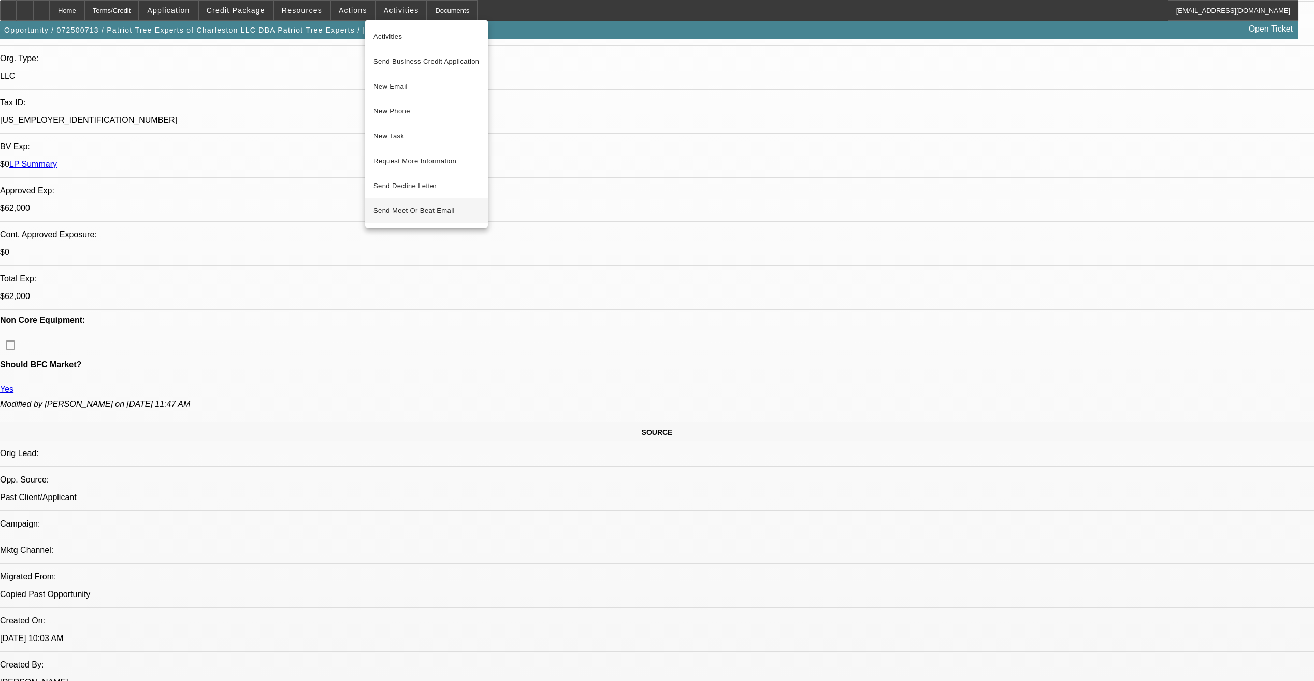
click at [420, 93] on span "Send Meet Or Beat Email" at bounding box center [427, 86] width 106 height 12
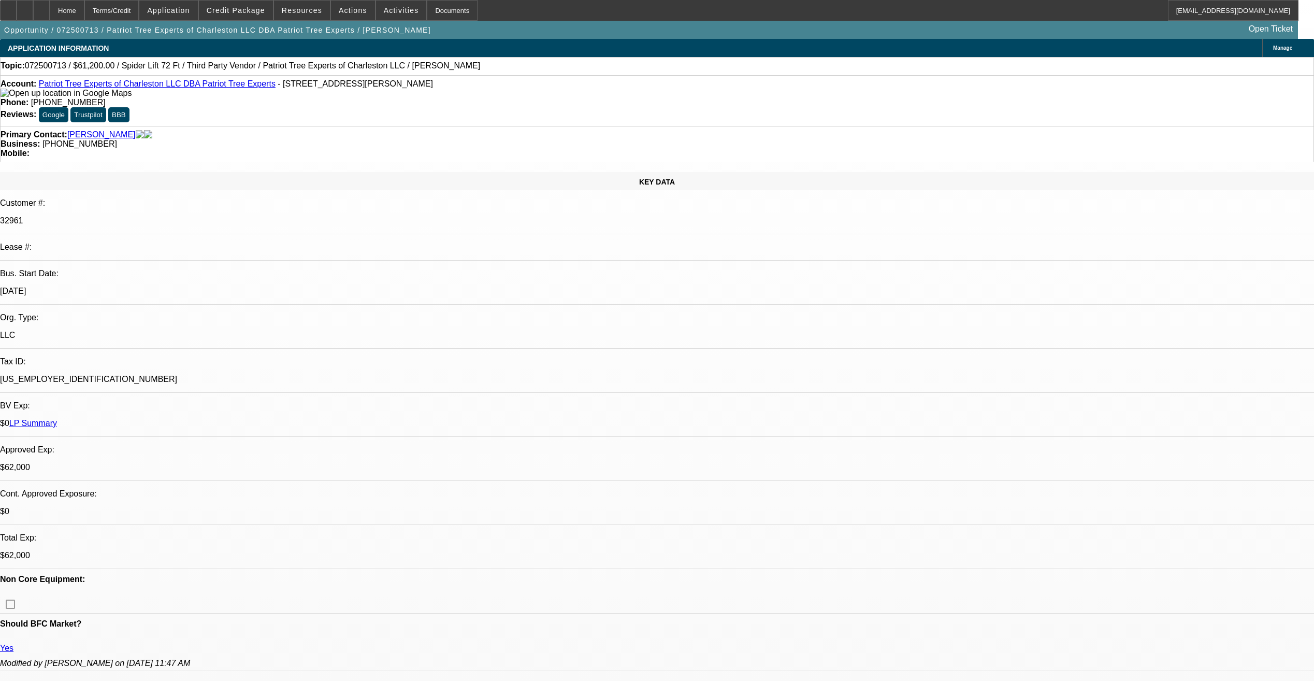
select select "0"
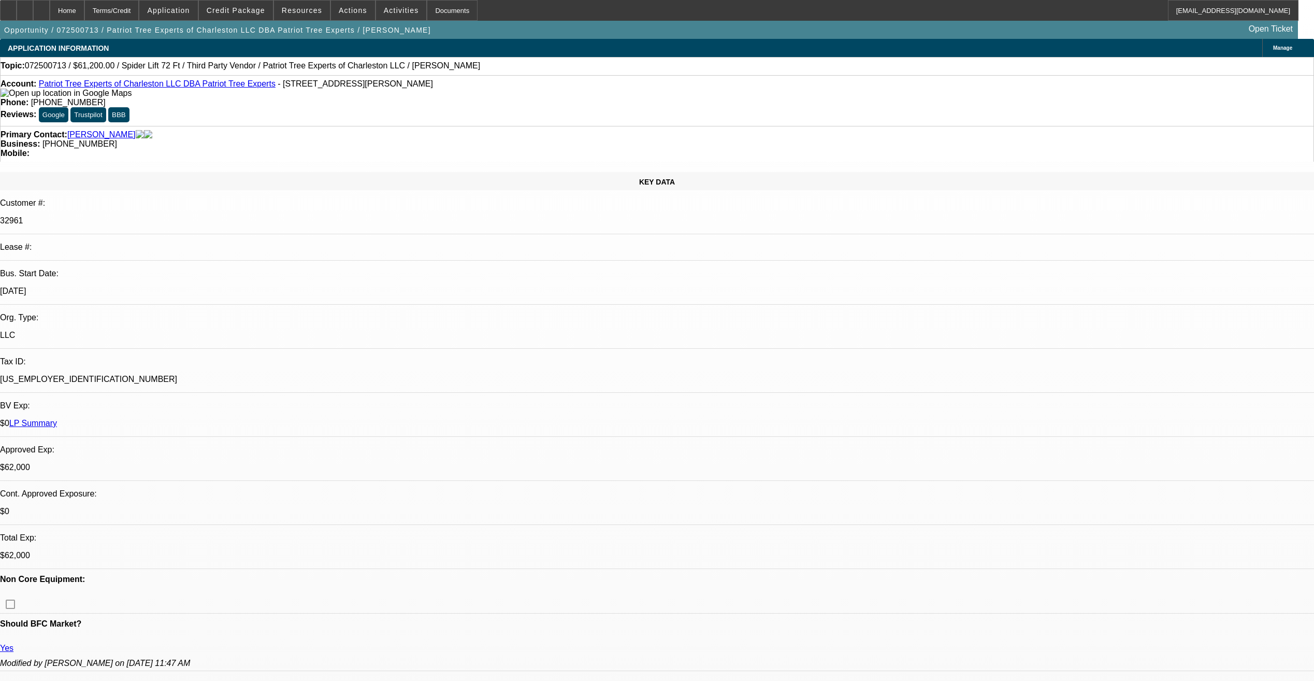
select select "2"
select select "0"
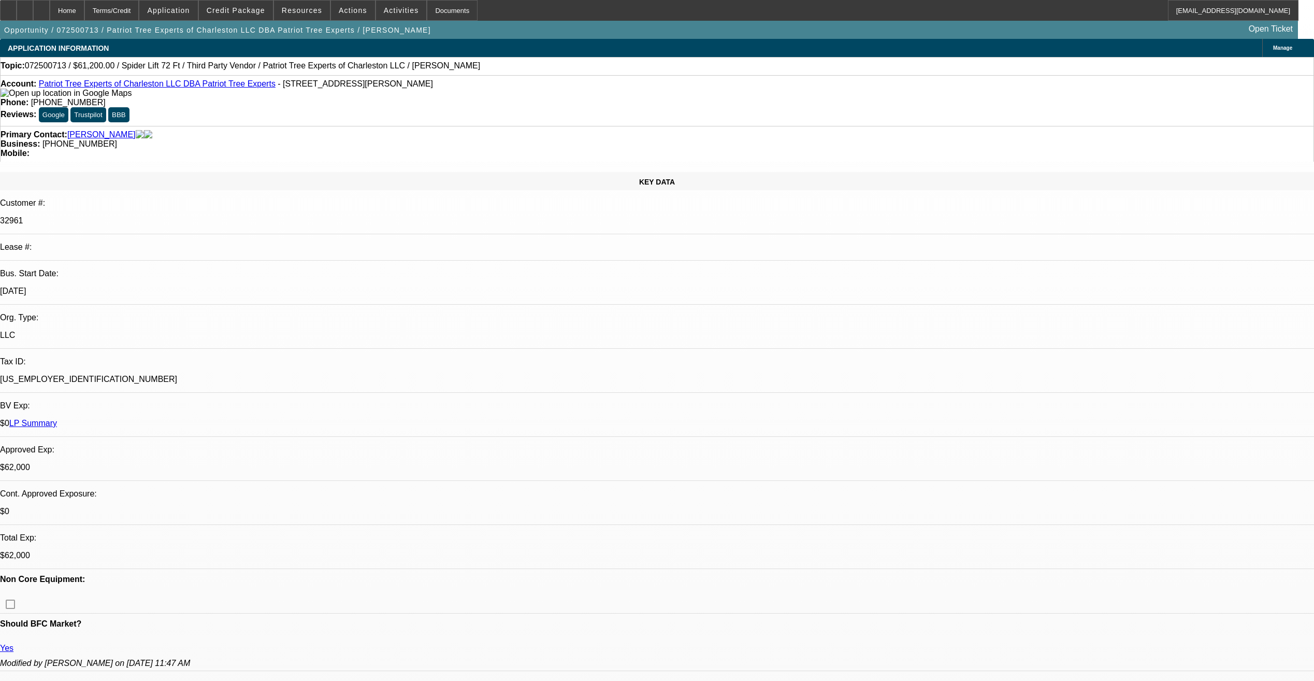
select select "1"
select select "2"
select select "6"
select select "1"
select select "2"
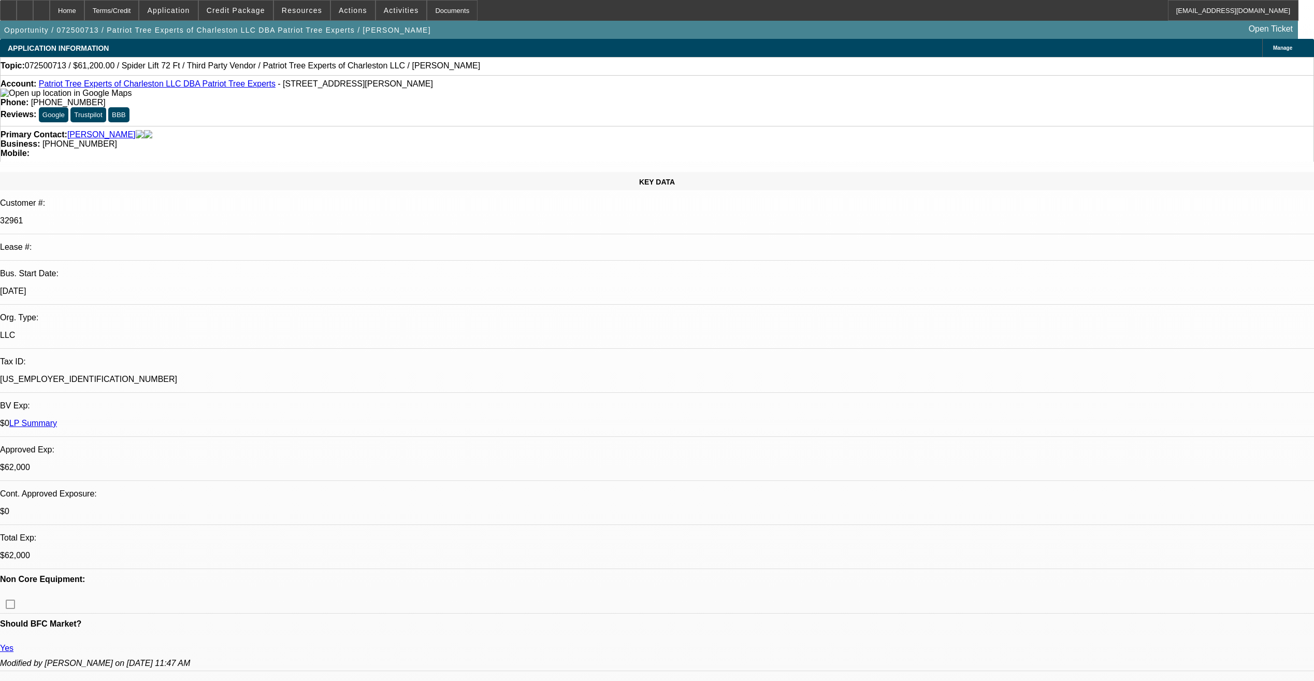
select select "6"
select select "1"
select select "2"
select select "6"
select select "1"
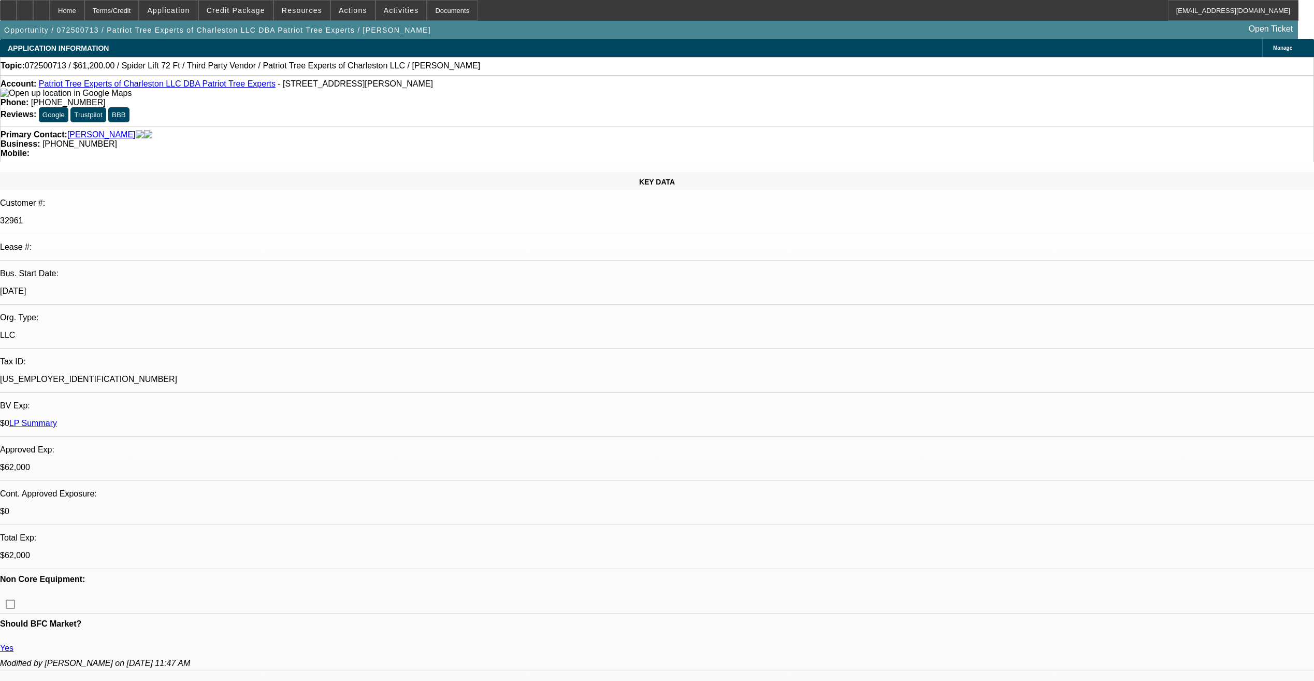
select select "2"
select select "6"
click at [41, 7] on icon at bounding box center [41, 7] width 0 height 0
select select "0"
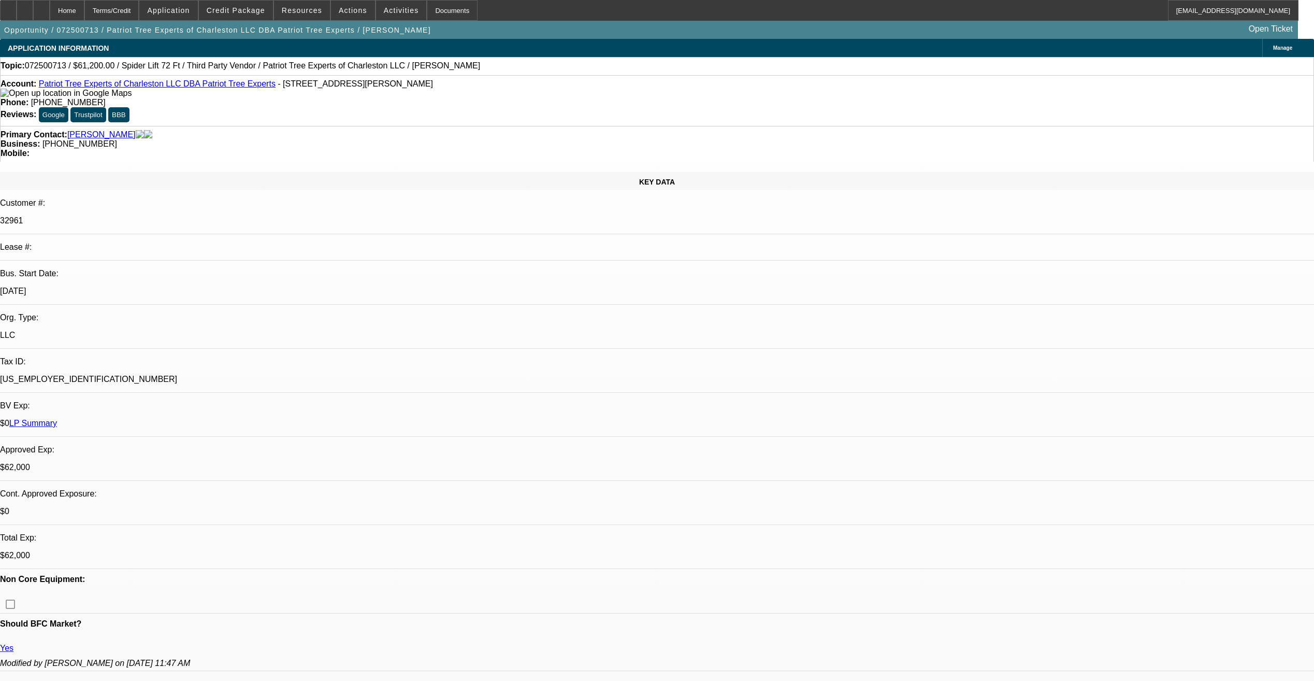
select select "0"
select select "2"
select select "0"
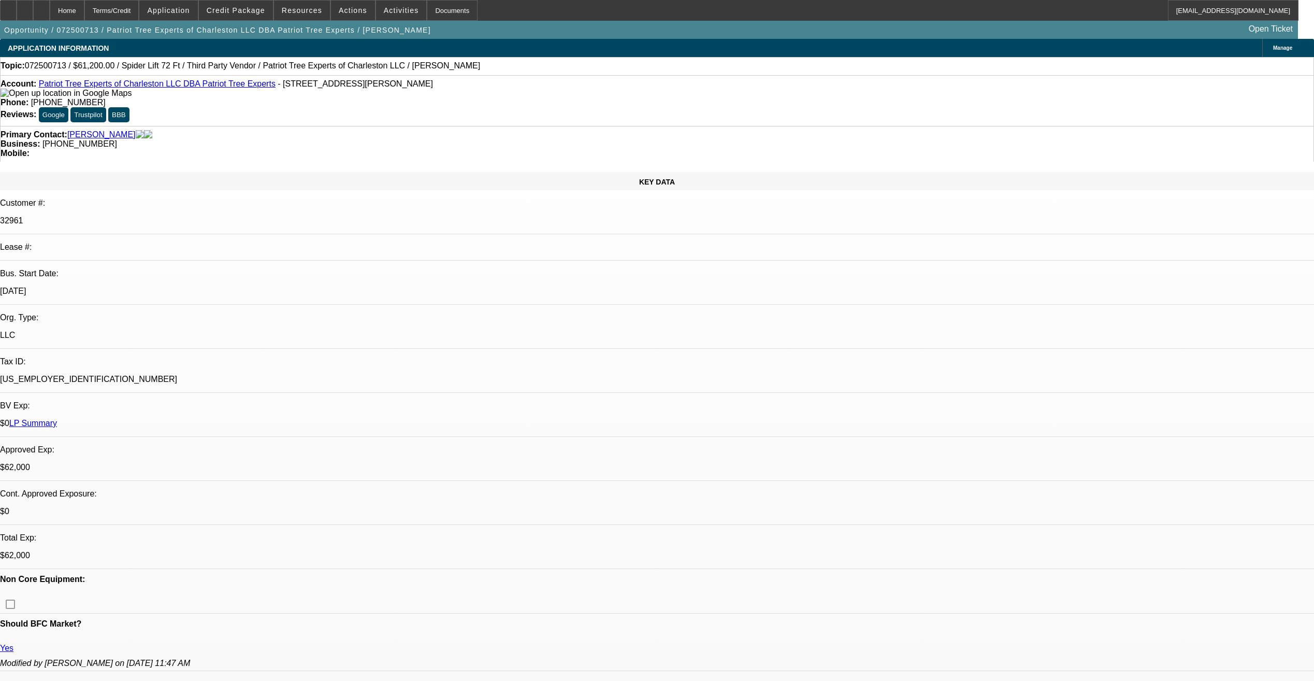
select select "0"
select select "1"
select select "2"
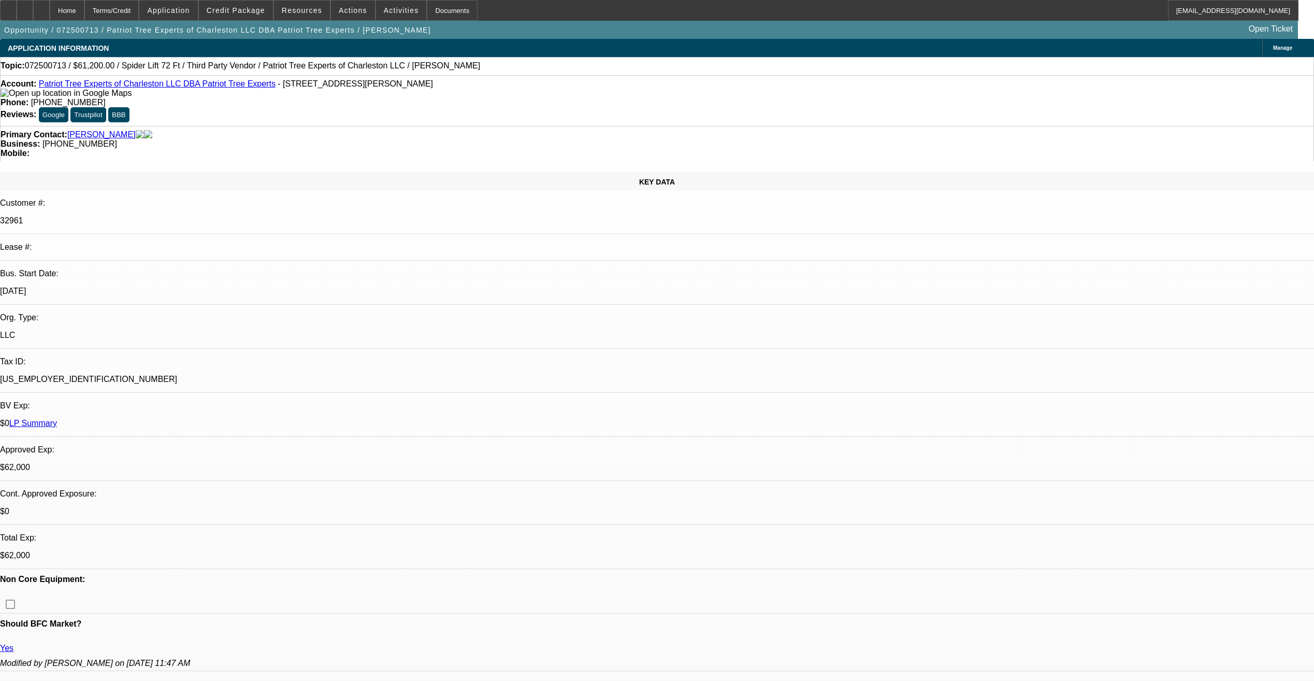
select select "6"
select select "1"
select select "2"
select select "6"
select select "1"
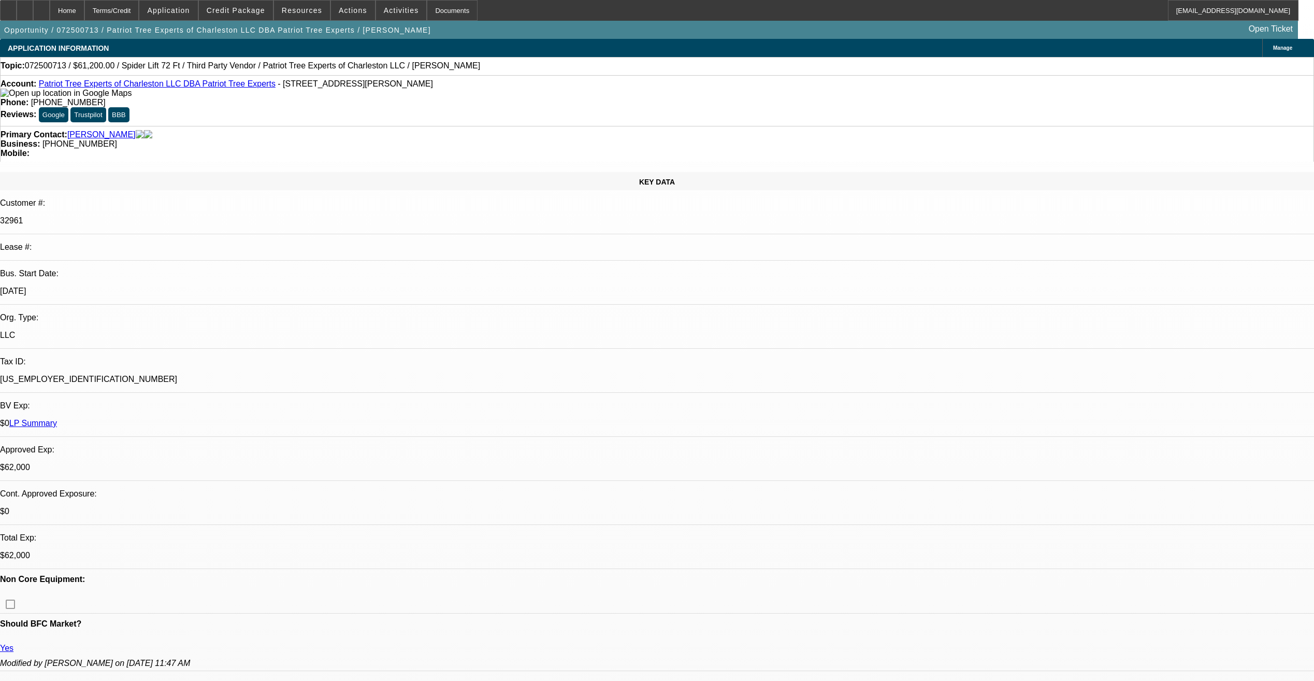
select select "2"
select select "6"
select select "1"
select select "2"
select select "6"
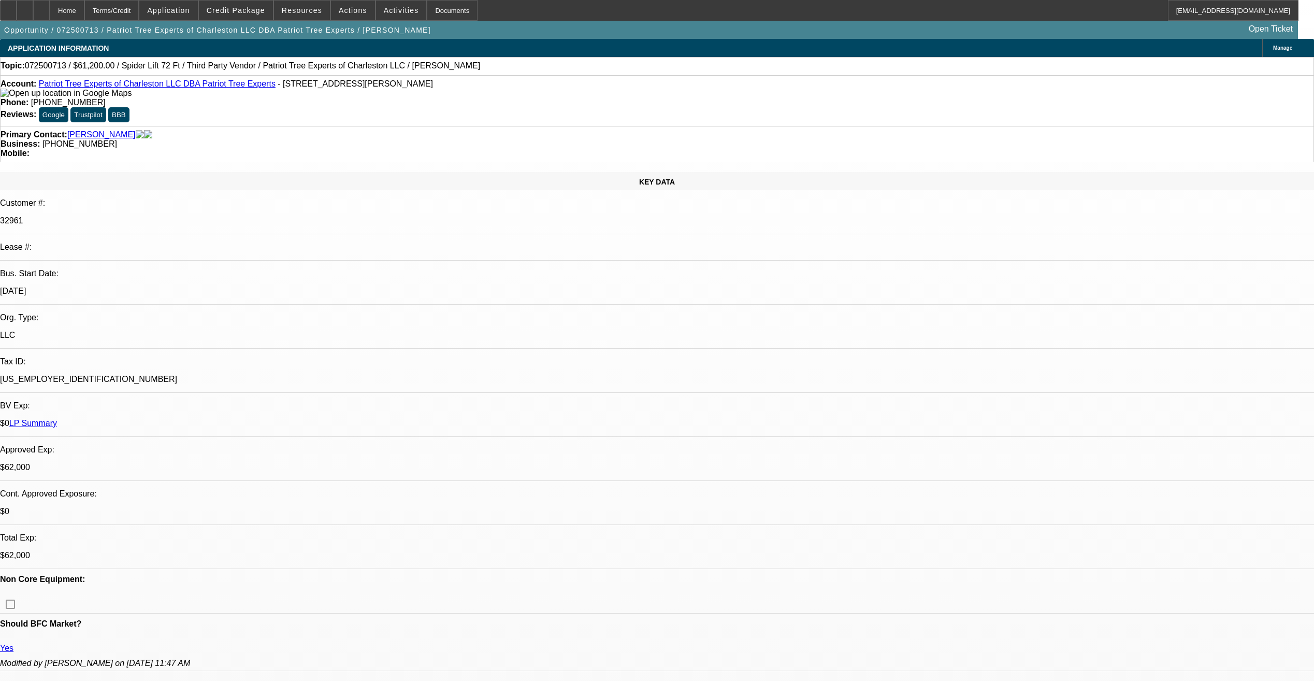
click at [181, 88] on link "Patriot Tree Experts of Charleston LLC DBA Patriot Tree Experts" at bounding box center [157, 83] width 237 height 9
select select "0"
select select "0.1"
select select "0"
select select "0.1"
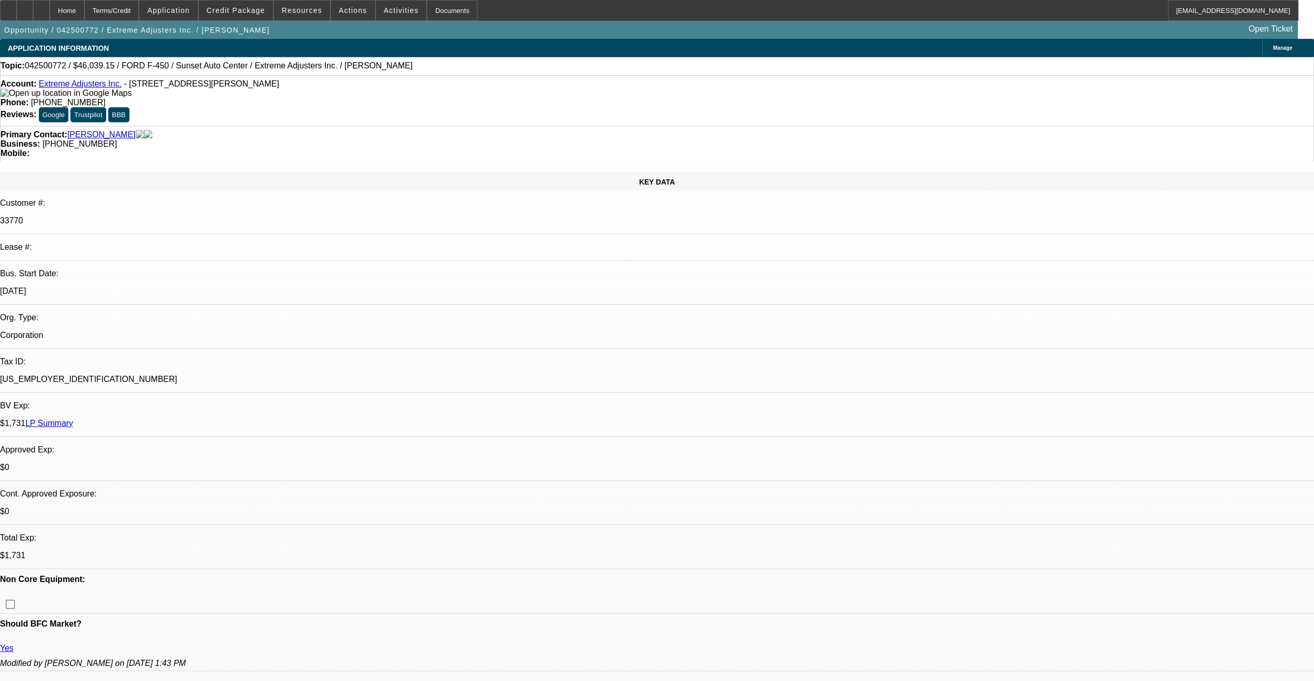
select select "0"
select select "0.1"
select select "0"
select select "0.1"
select select "1"
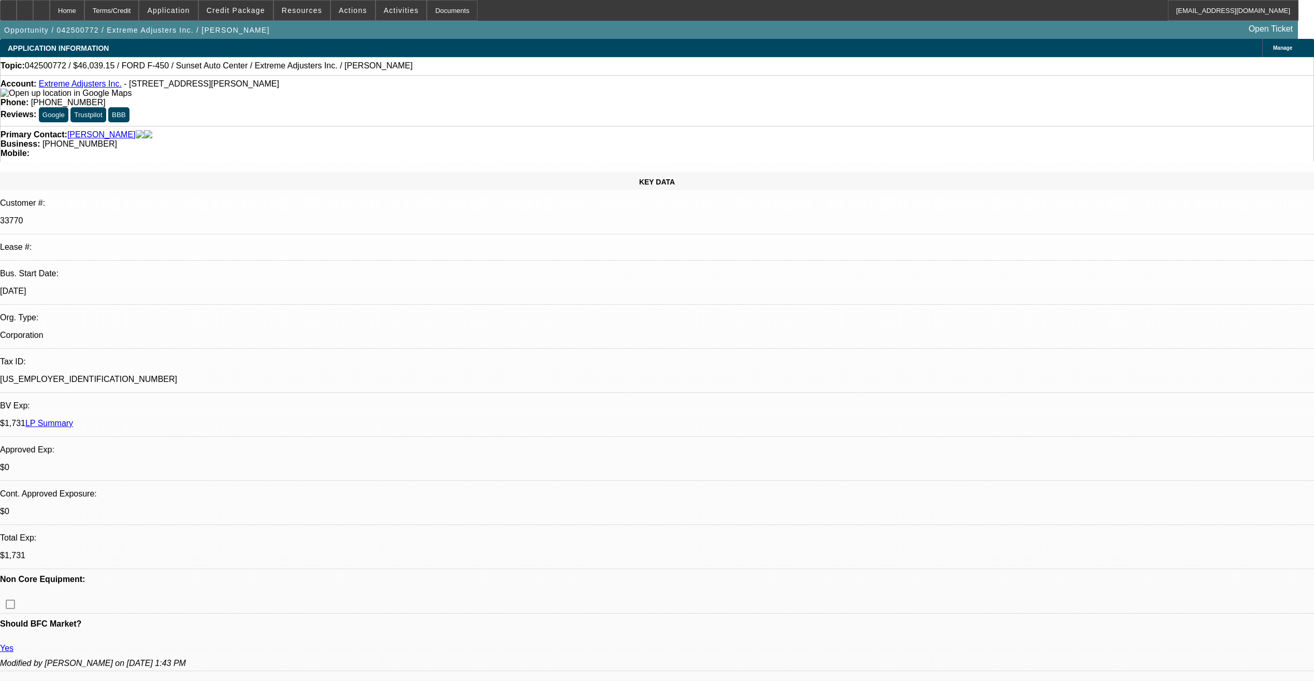
select select "2"
select select "4"
select select "1"
select select "2"
select select "4"
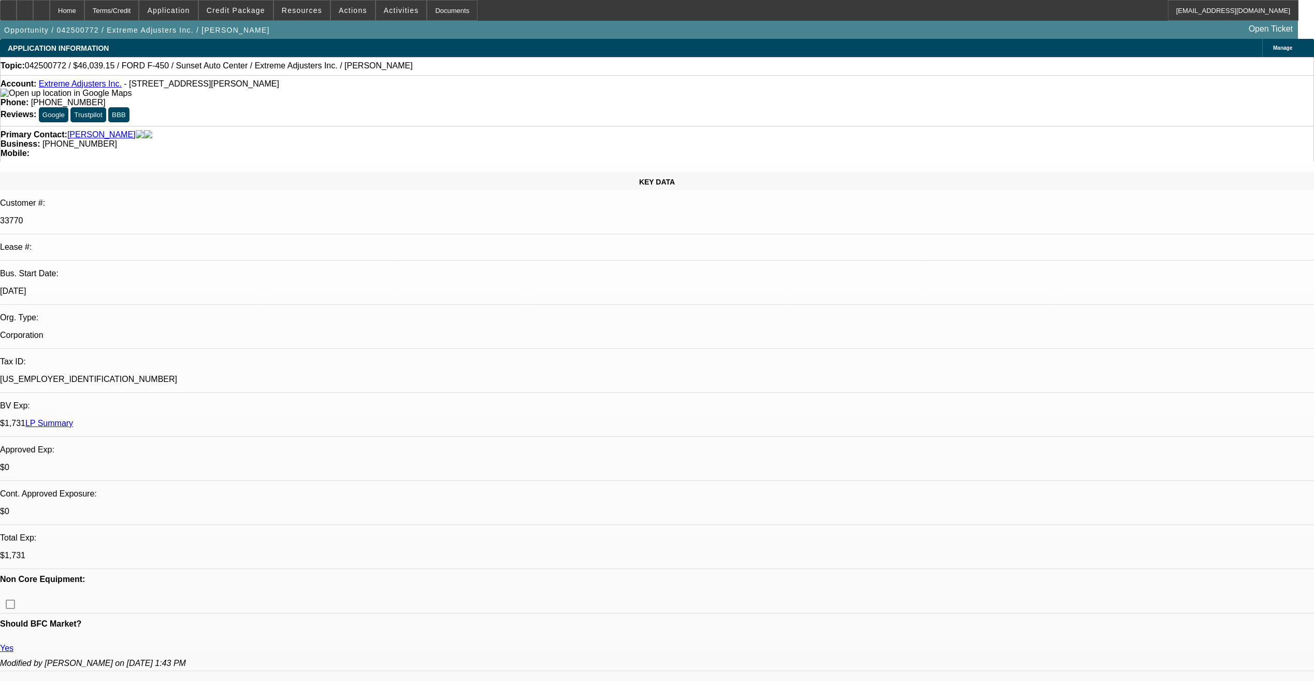
select select "1"
select select "2"
select select "4"
select select "1"
select select "2"
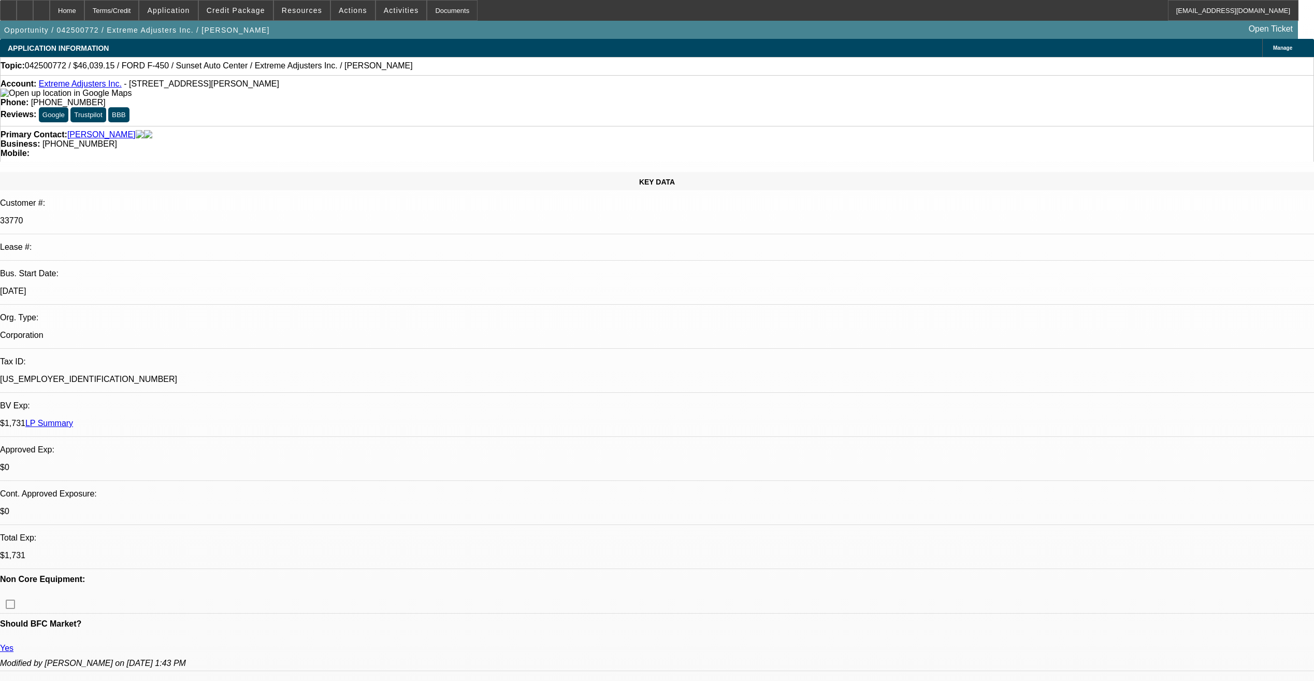
select select "4"
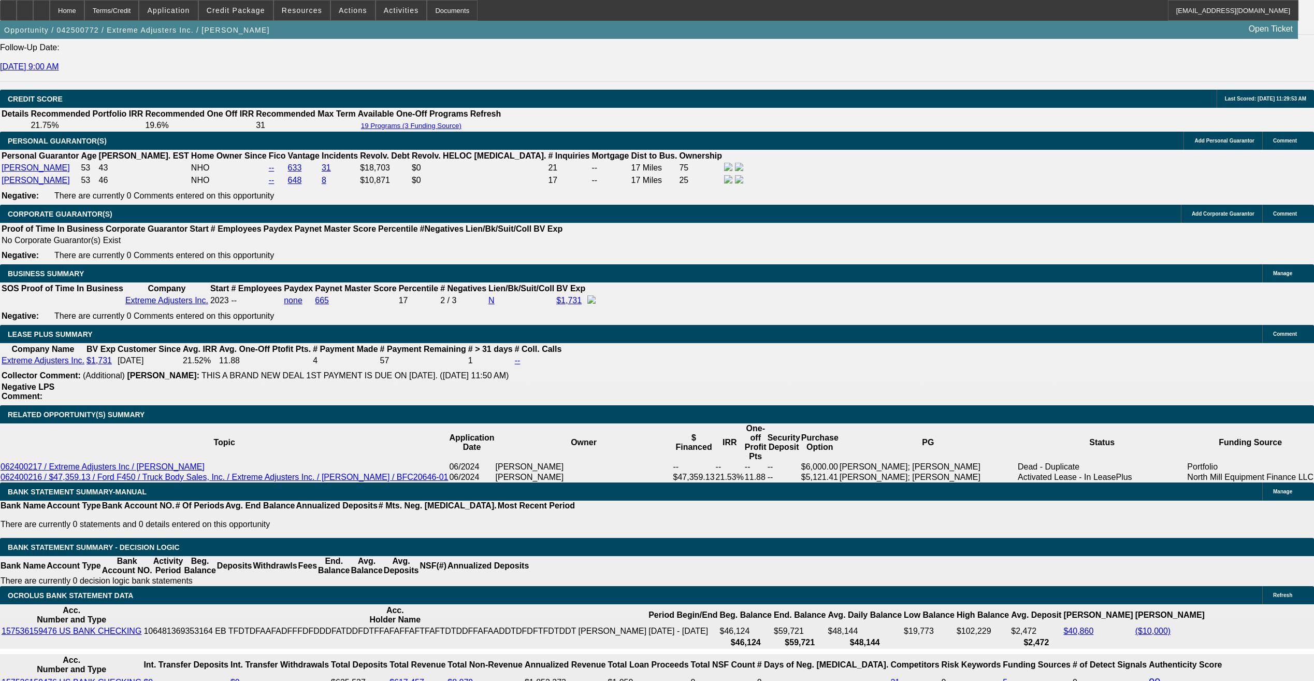
scroll to position [1502, 0]
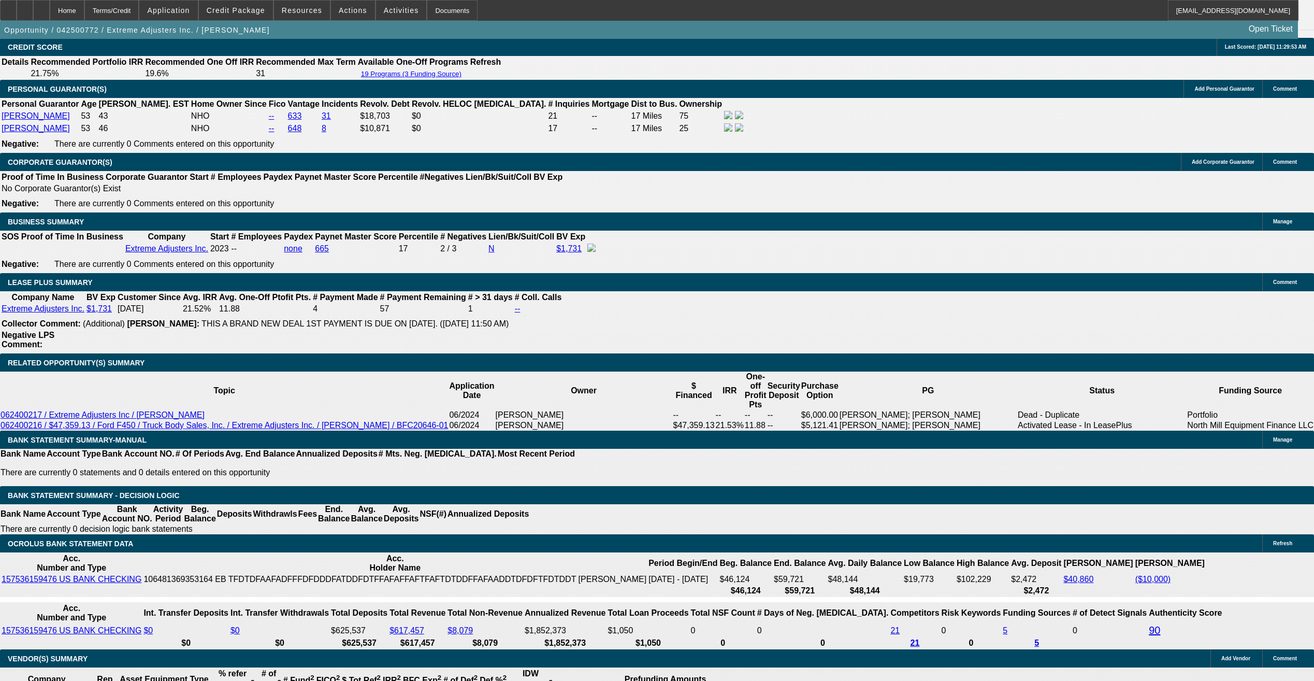
drag, startPoint x: 469, startPoint y: 128, endPoint x: 476, endPoint y: 130, distance: 6.4
select select "0"
select select "2"
select select "0.1"
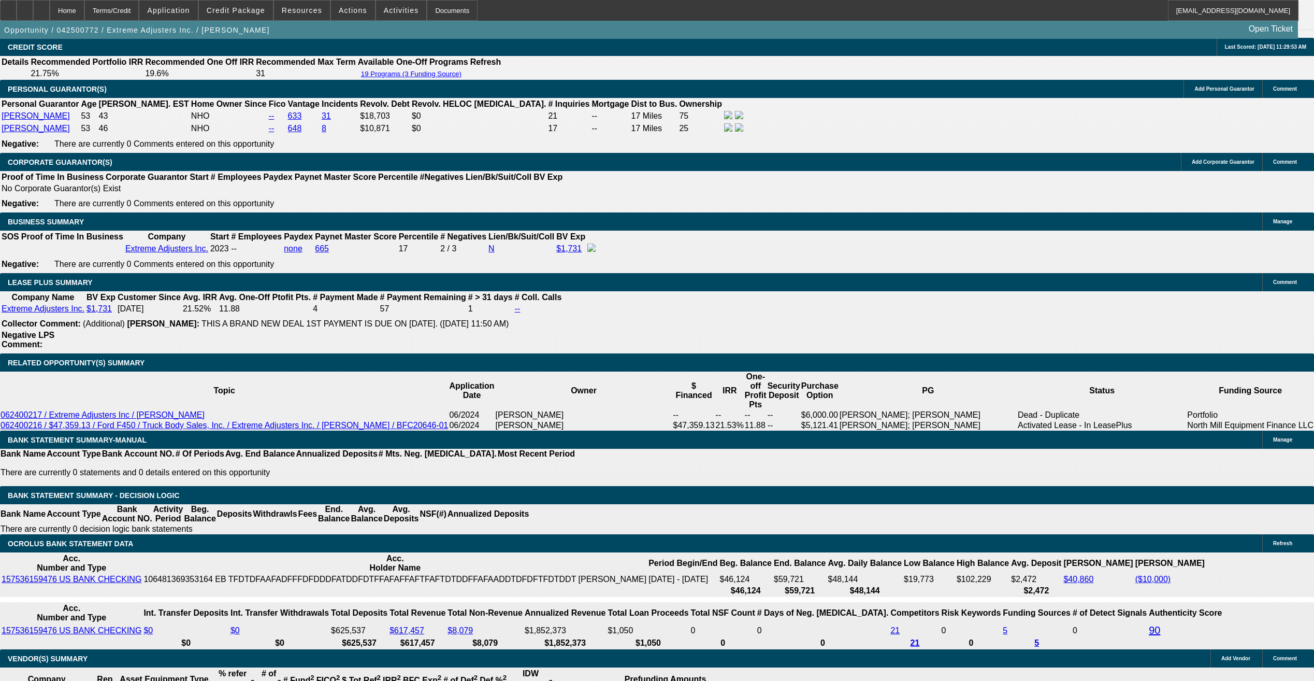
select select "4"
select select "0"
select select "2"
select select "0.1"
select select "4"
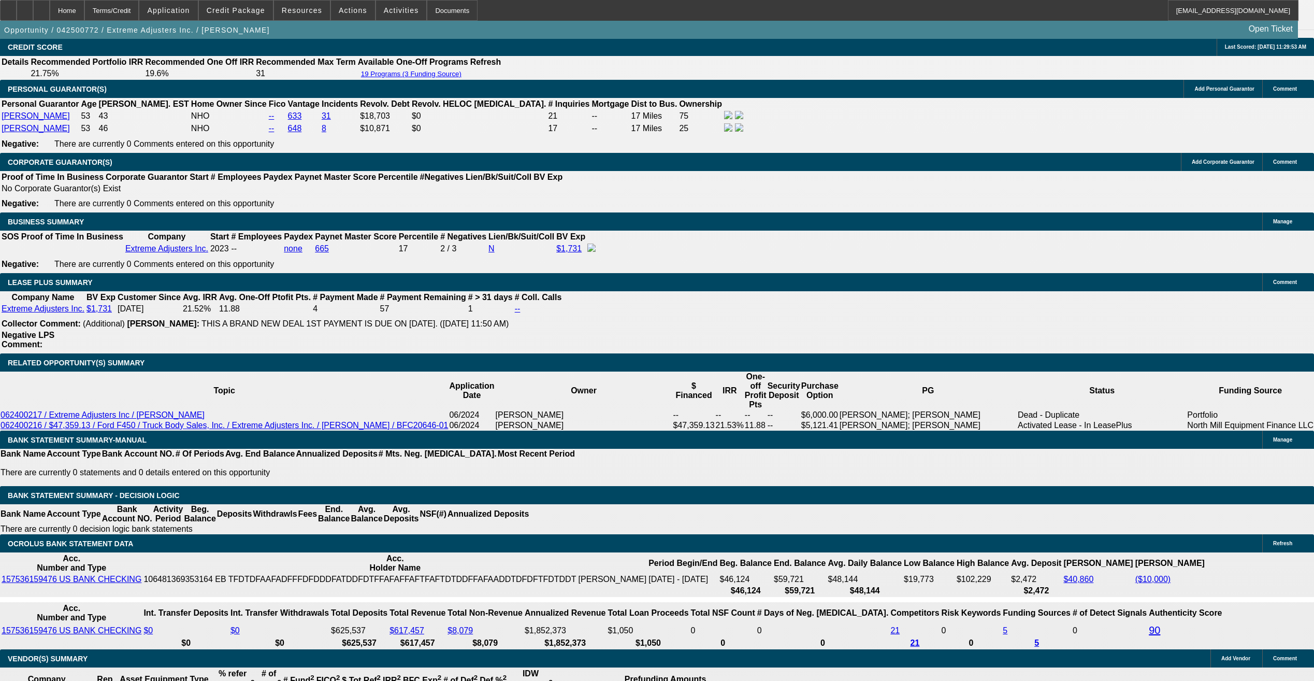
select select "0"
select select "0.1"
select select "4"
select select "0"
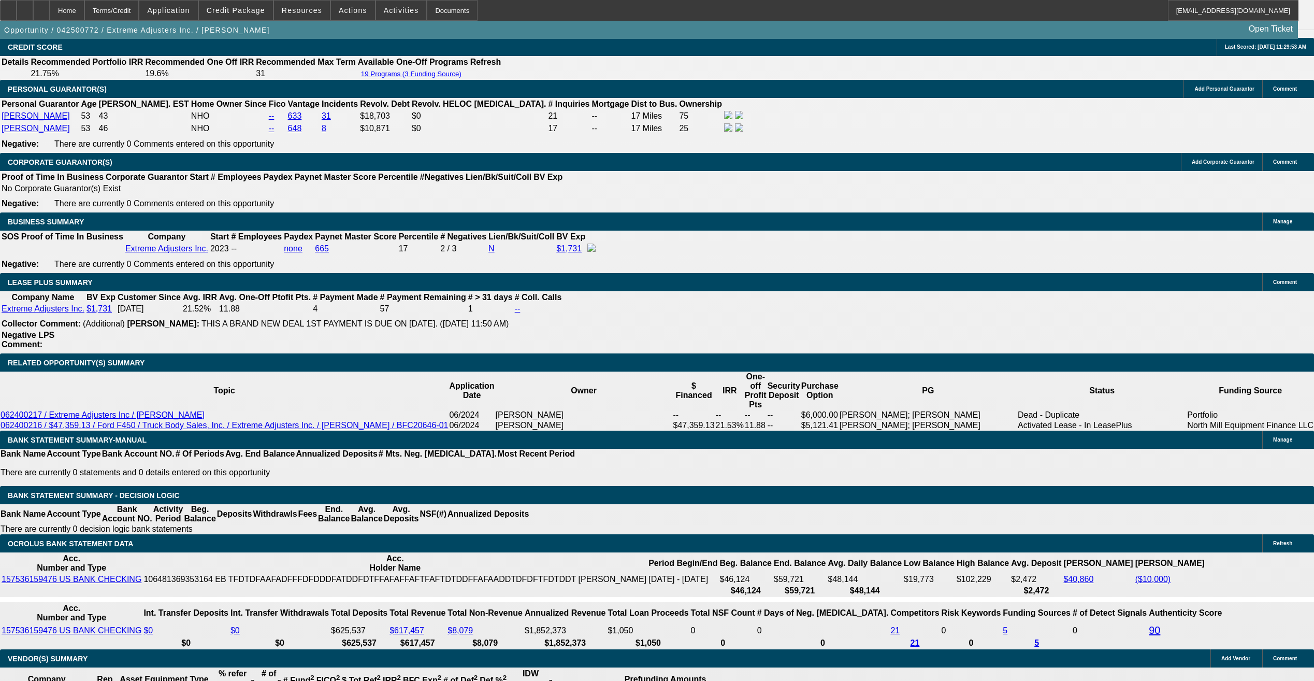
select select "3"
select select "0.1"
select select "4"
select select "0"
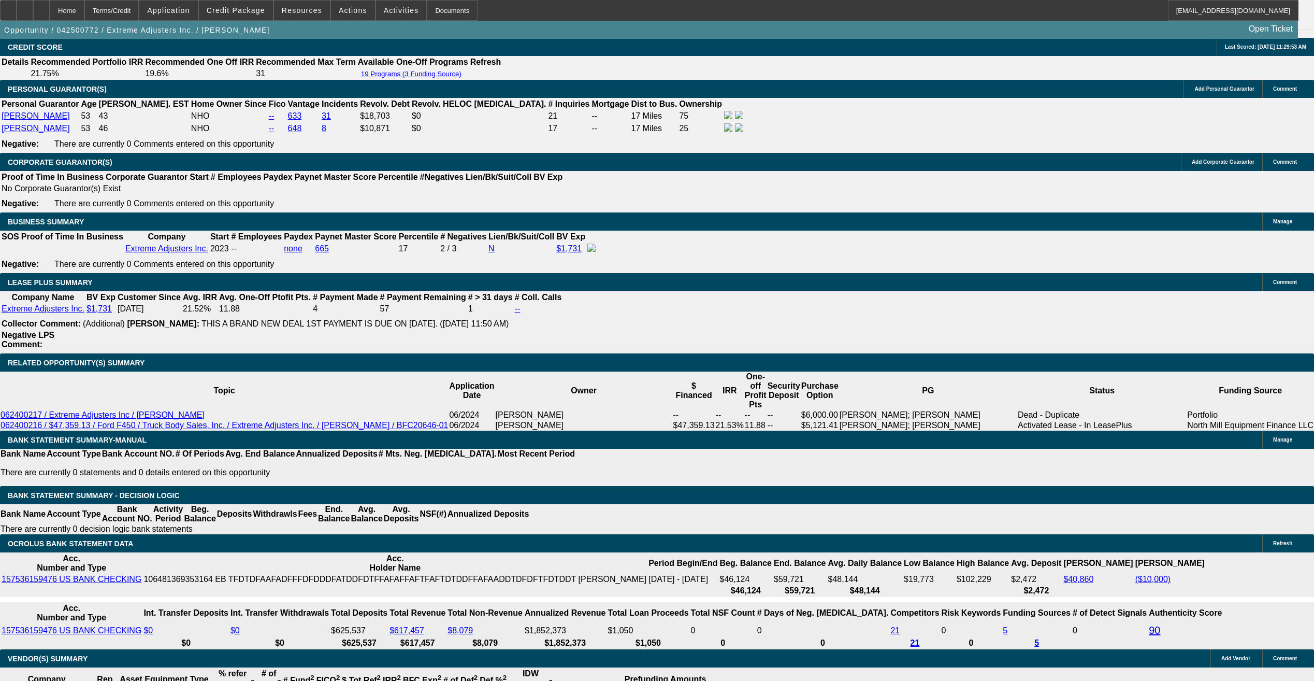
select select "2"
select select "0.1"
select select "4"
select select "0"
select select "2"
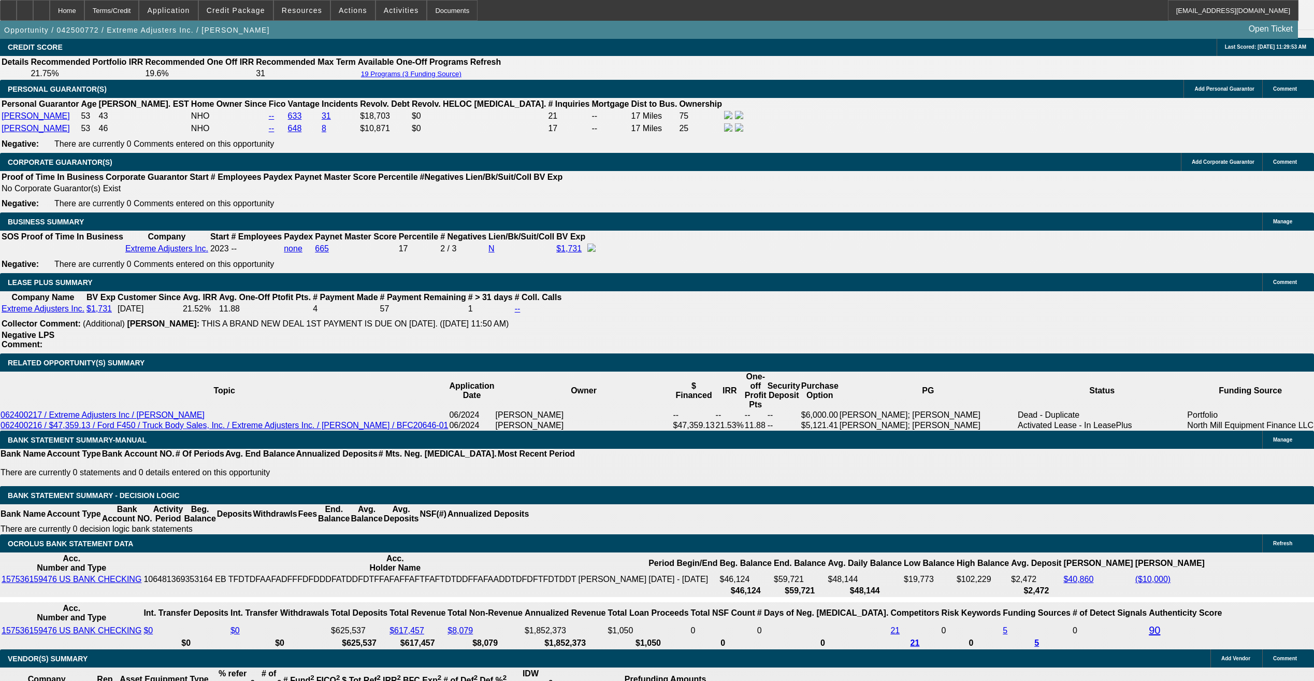
select select "0.1"
select select "4"
select select "0"
select select "2"
select select "0.1"
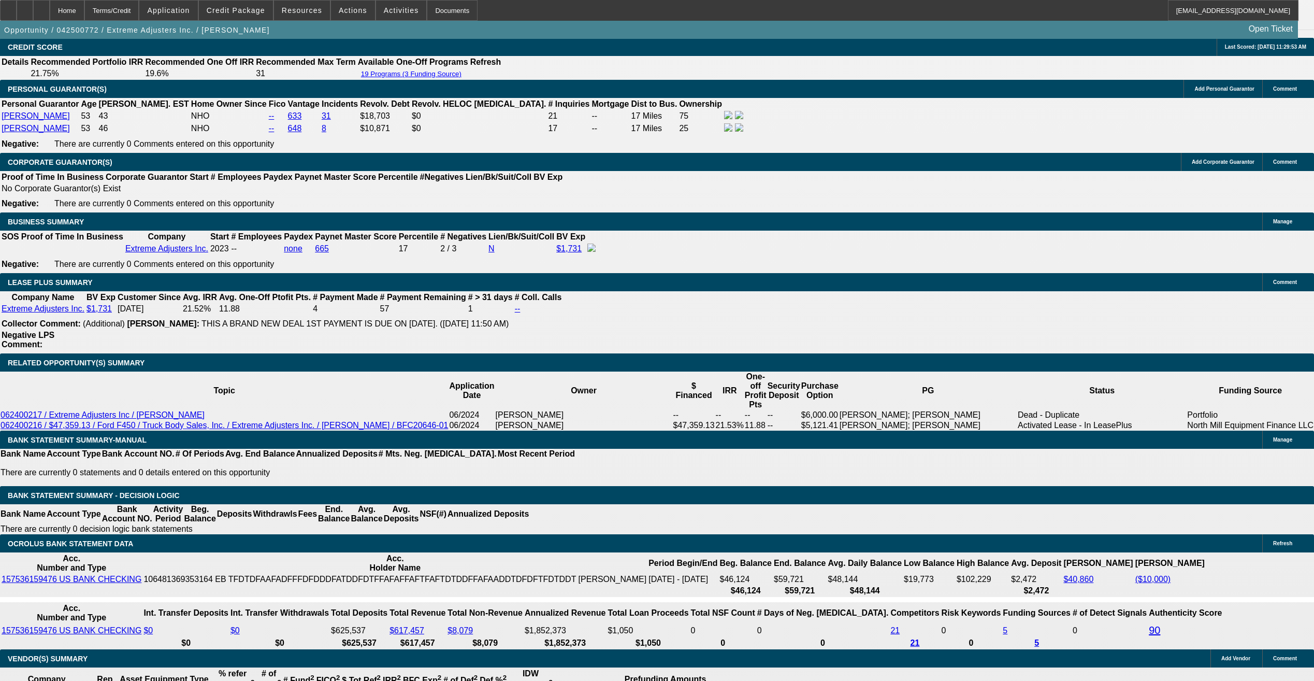
select select "4"
select select "0"
select select "2"
select select "0.1"
select select "4"
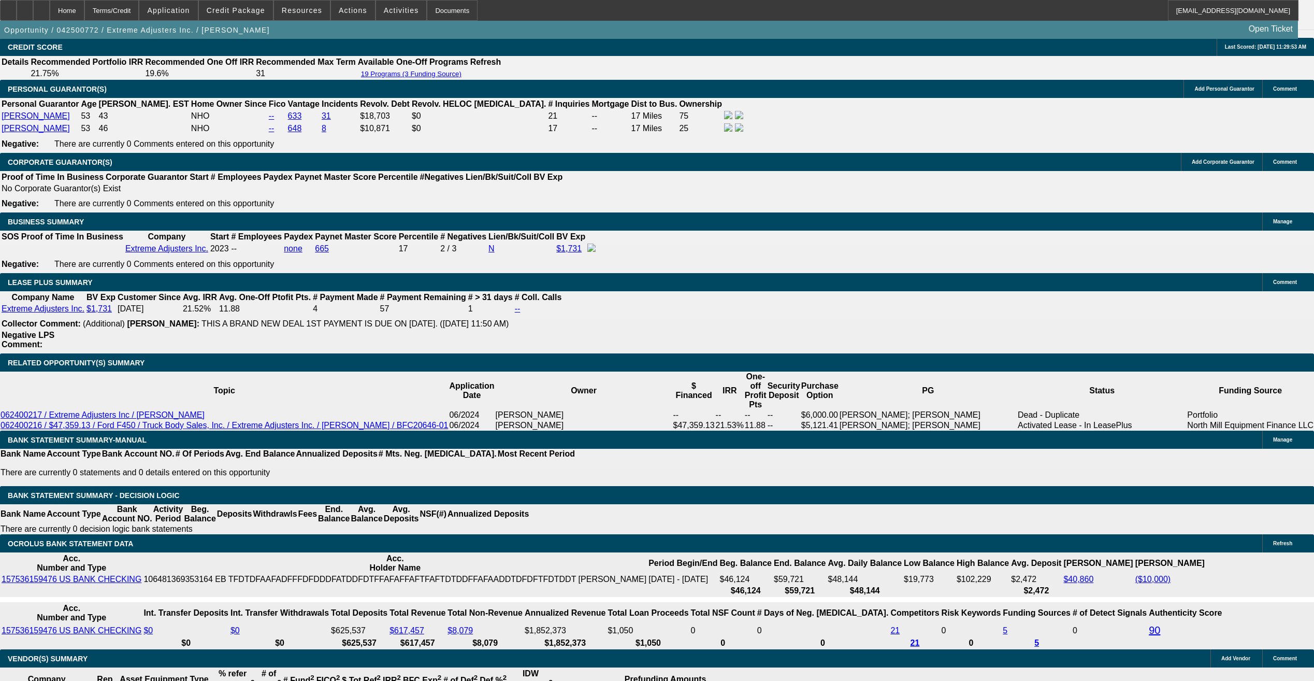
drag, startPoint x: 750, startPoint y: 342, endPoint x: 741, endPoint y: 353, distance: 14.0
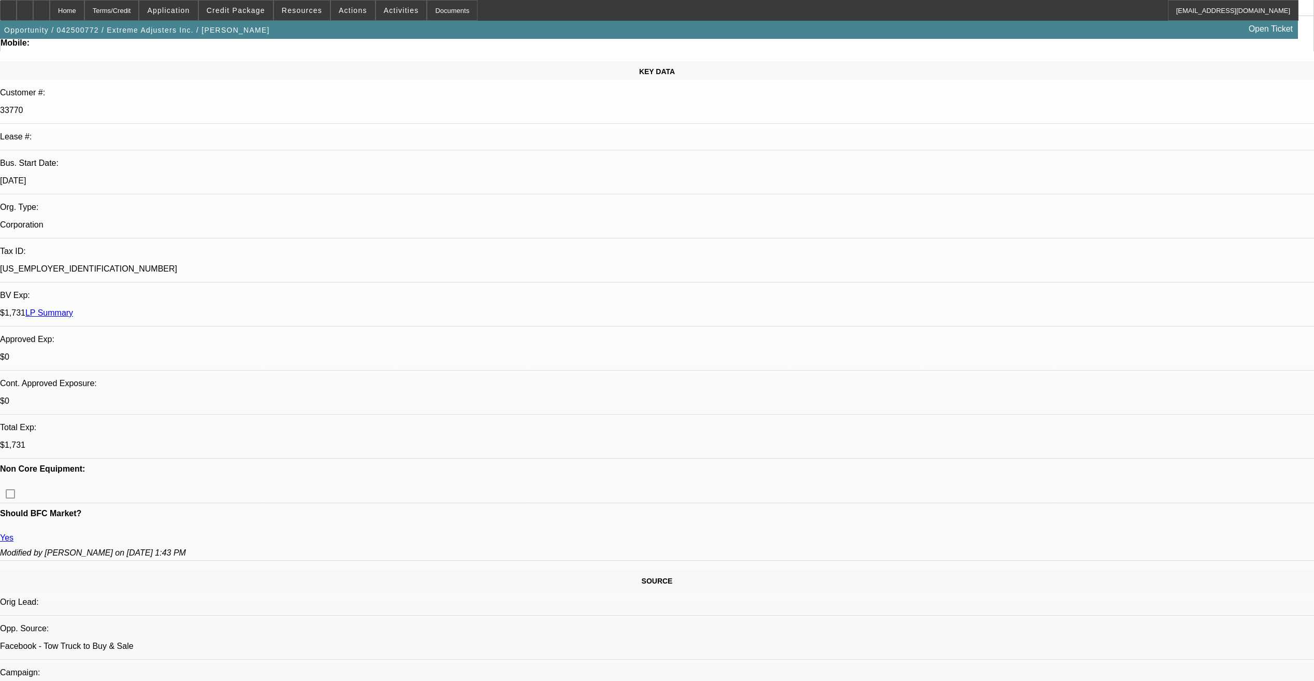
scroll to position [104, 0]
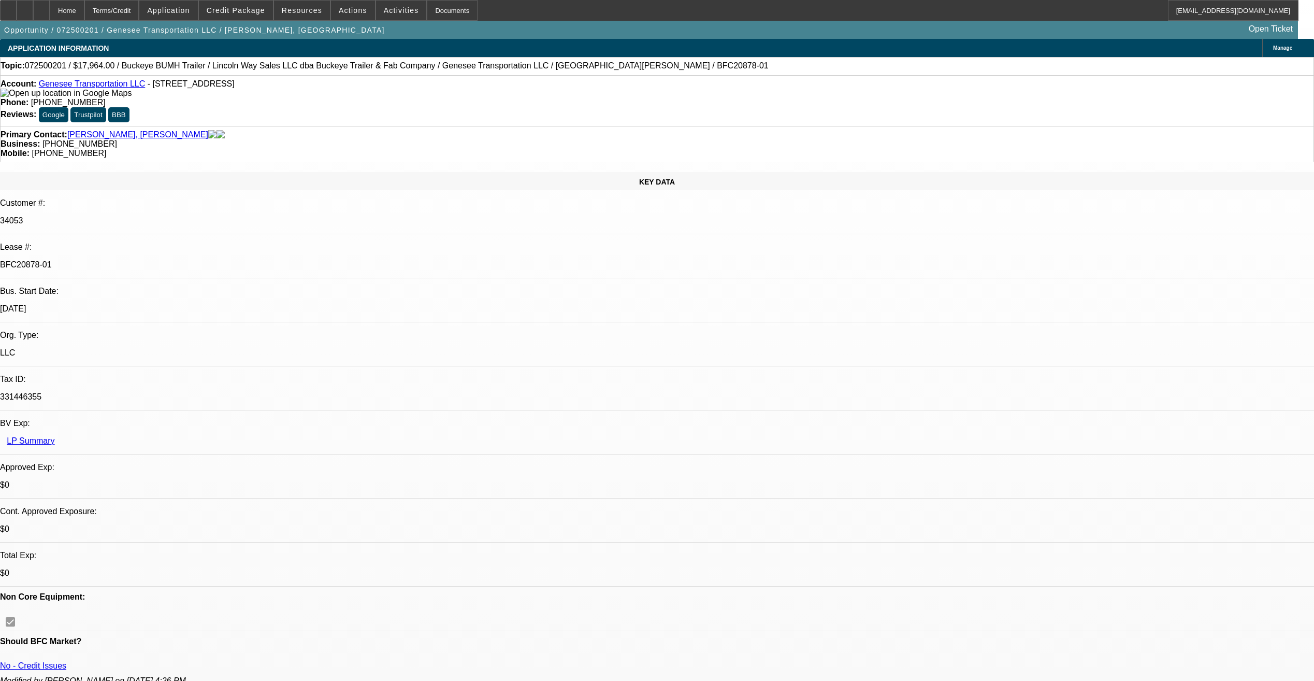
select select "0"
select select "2"
select select "0"
select select "1"
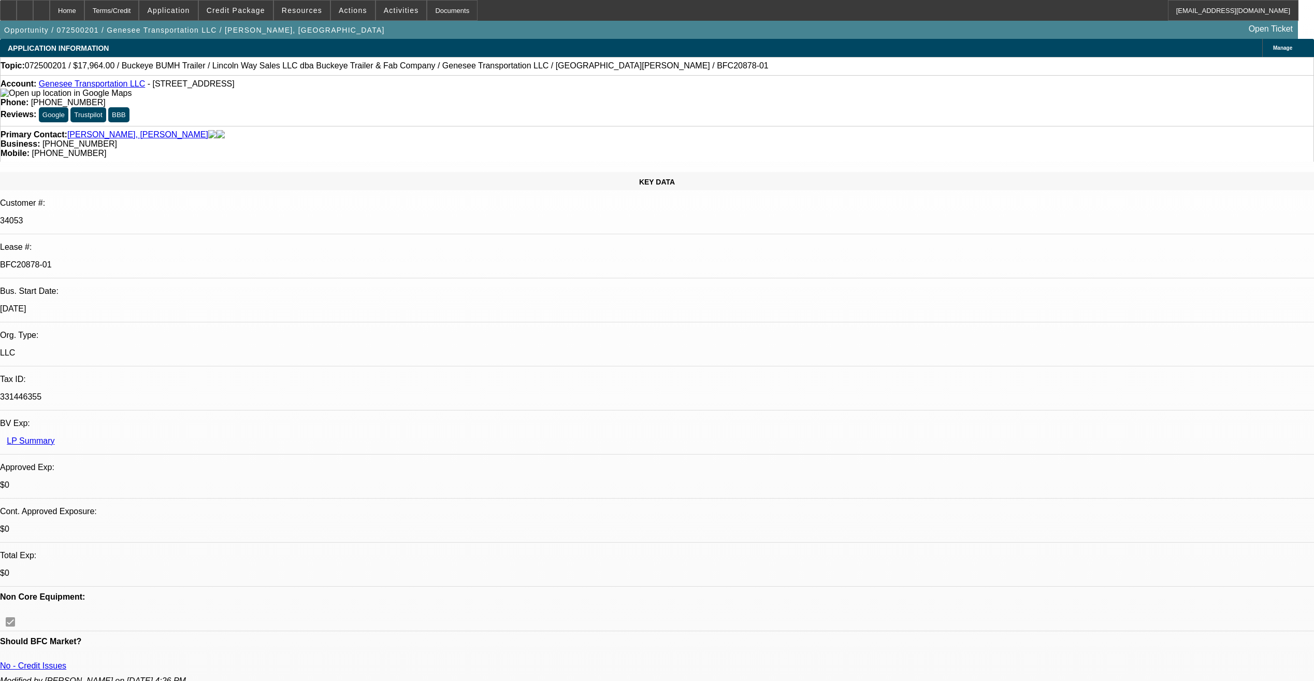
select select "0"
select select "2"
select select "0"
select select "1"
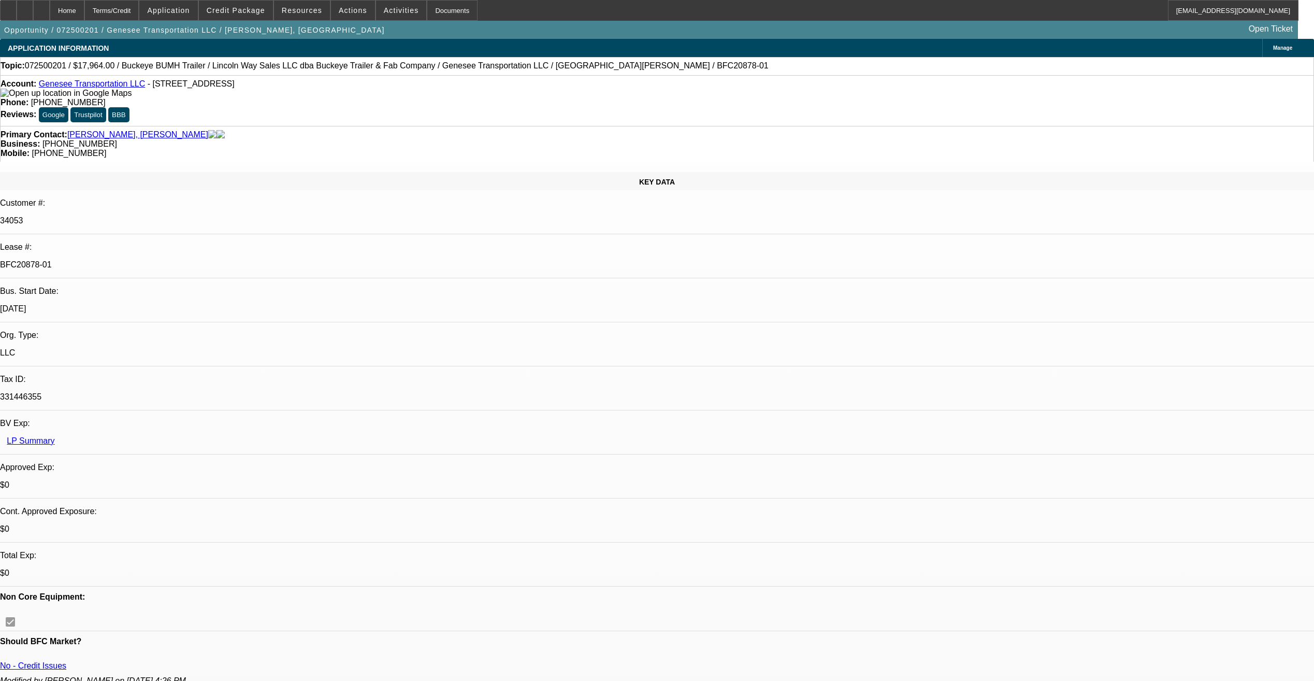
select select "0"
select select "2"
select select "0"
select select "1"
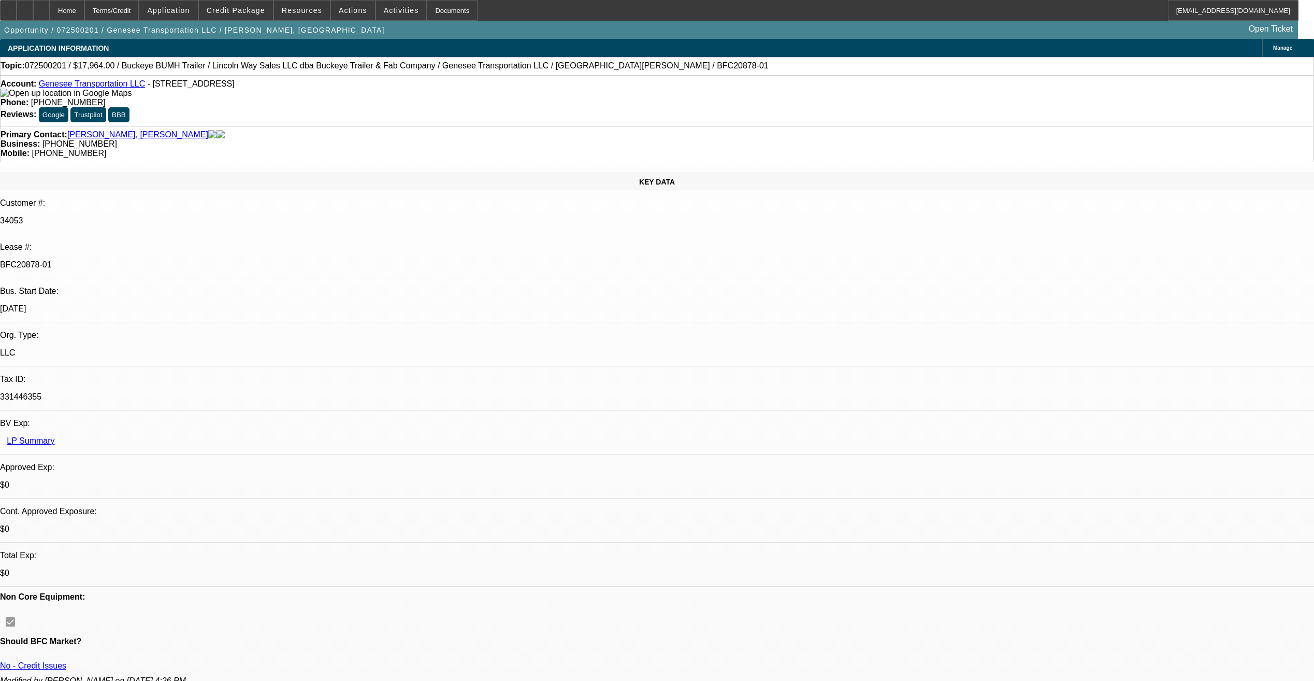
select select "0"
select select "2"
select select "0"
select select "1"
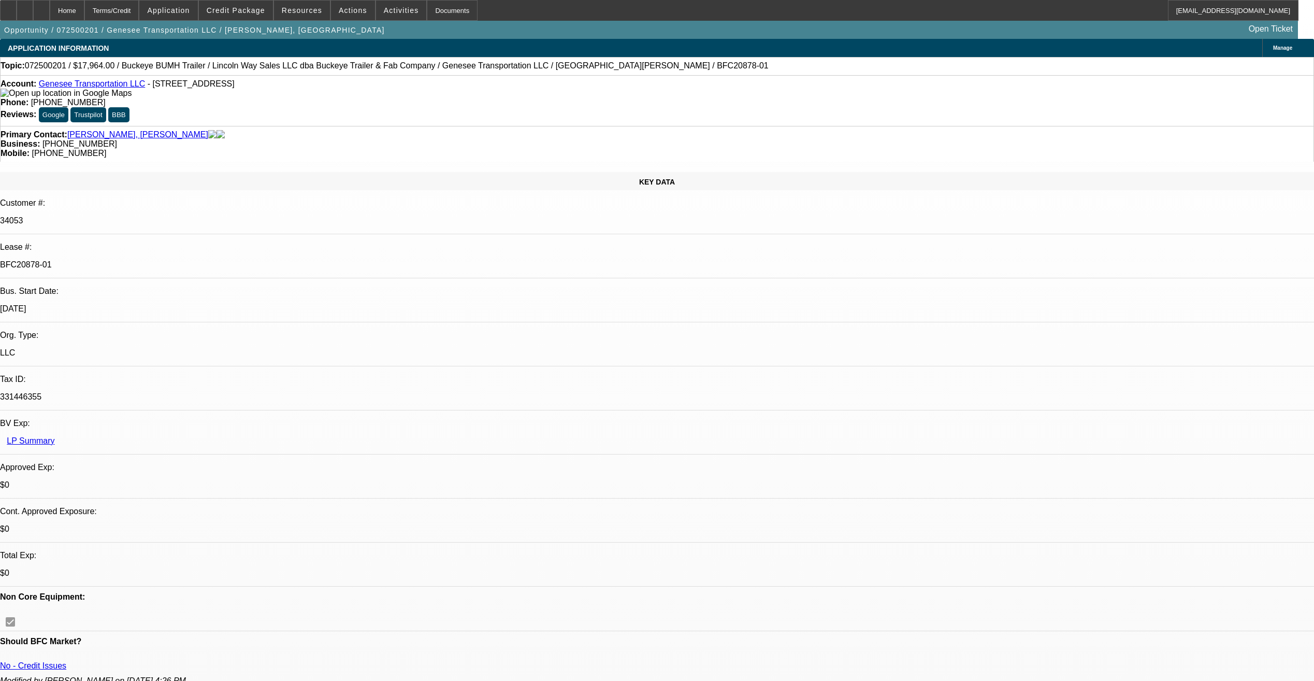
scroll to position [1359, 0]
